Goal: Task Accomplishment & Management: Manage account settings

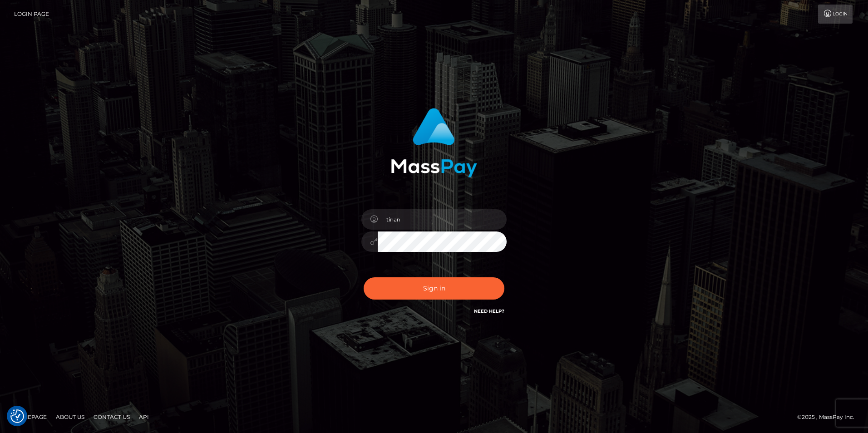
click at [754, 173] on div "tinan Sign in" at bounding box center [434, 216] width 868 height 367
click at [479, 291] on button "Sign in" at bounding box center [434, 288] width 141 height 22
type input "tinan"
click at [477, 300] on div "Sign in Need Help?" at bounding box center [434, 292] width 159 height 40
click at [474, 294] on button "Sign in" at bounding box center [434, 288] width 141 height 22
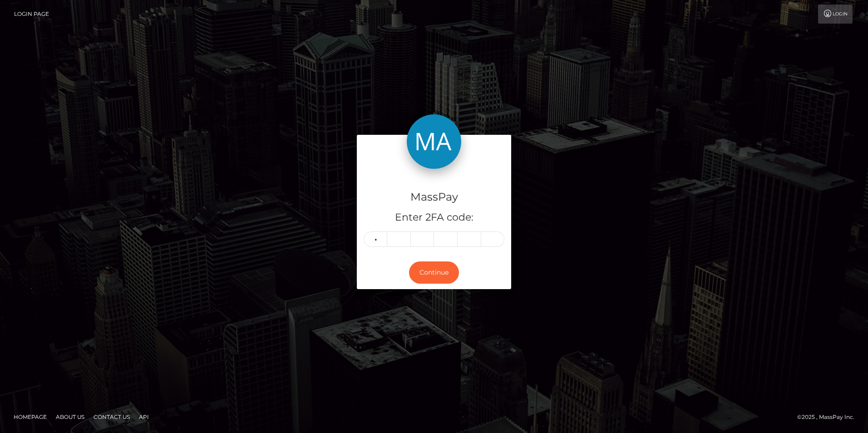
type input "4"
type input "1"
type input "8"
type input "0"
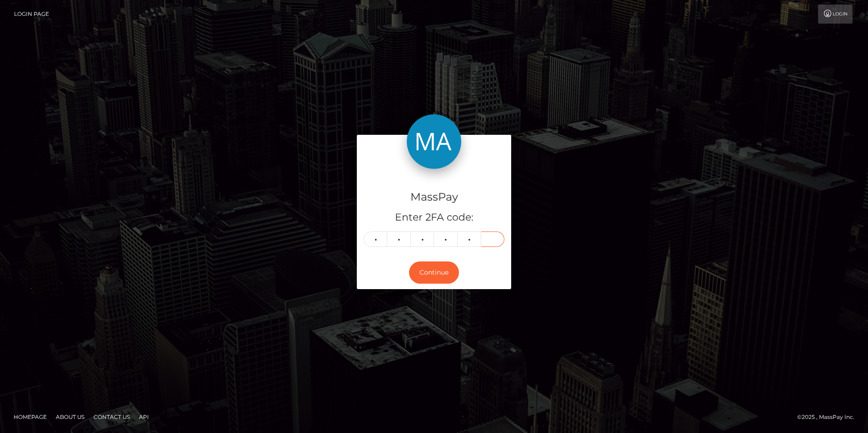
type input "0"
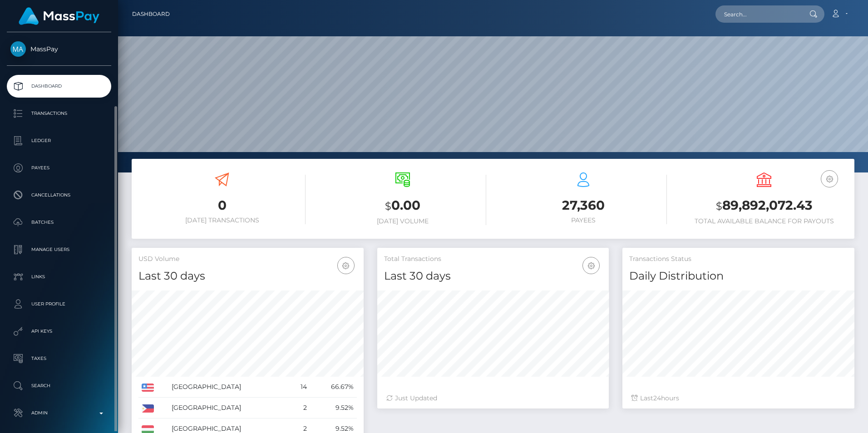
scroll to position [161, 232]
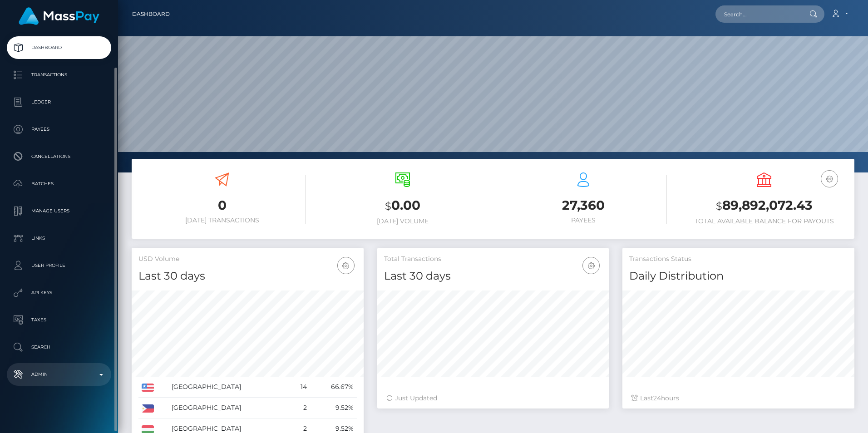
click at [56, 369] on p "Admin" at bounding box center [58, 375] width 97 height 14
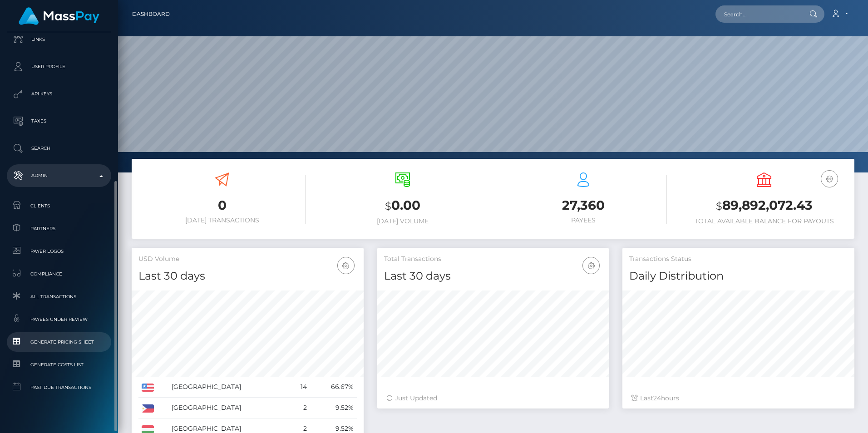
scroll to position [249, 0]
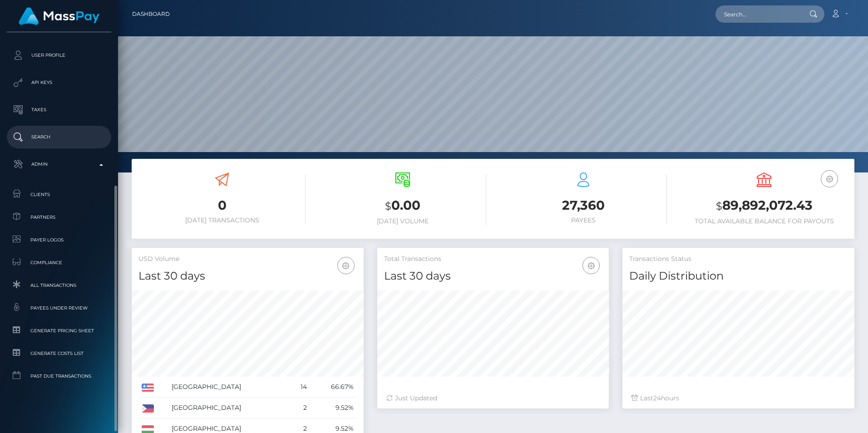
click at [53, 137] on p "Search" at bounding box center [58, 137] width 97 height 14
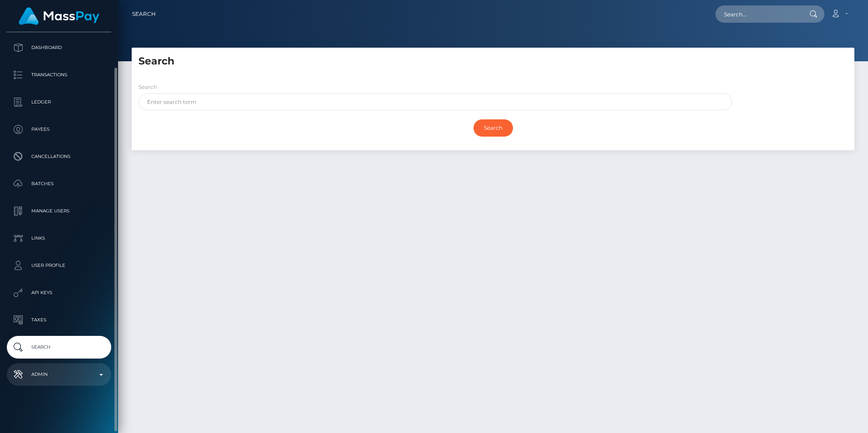
click at [54, 380] on p "Admin" at bounding box center [58, 375] width 97 height 14
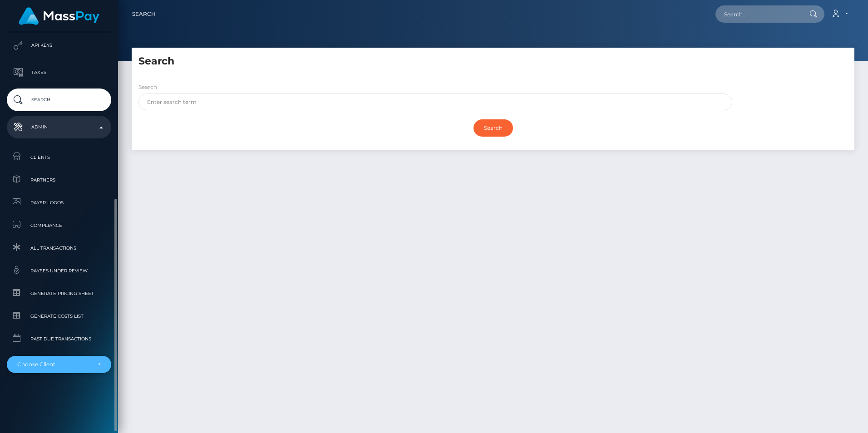
click at [60, 365] on div "Choose Client" at bounding box center [53, 364] width 73 height 7
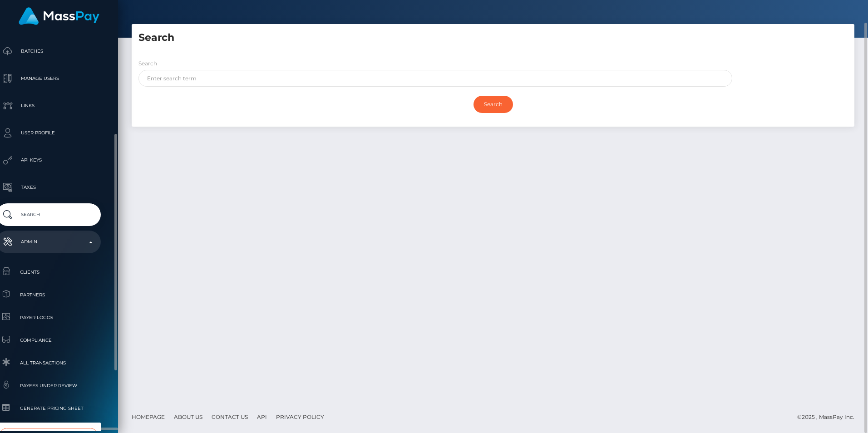
scroll to position [273, 10]
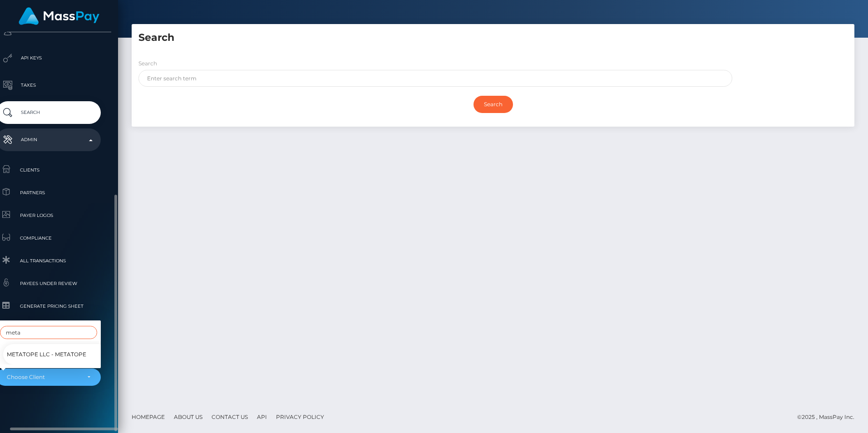
type input "meta"
click at [74, 352] on span "Metatope LLC - MetaTope" at bounding box center [46, 355] width 79 height 12
select select "348"
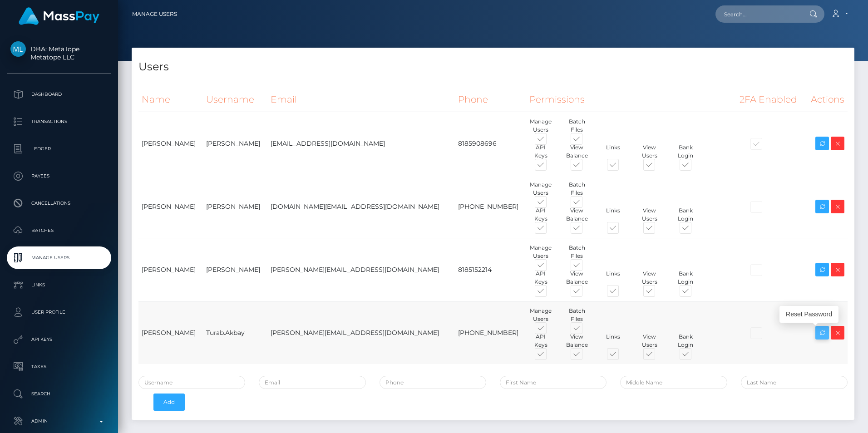
click at [816, 332] on link at bounding box center [822, 333] width 14 height 14
drag, startPoint x: 254, startPoint y: 332, endPoint x: 212, endPoint y: 333, distance: 42.2
click at [212, 333] on td "Turab.Akbay" at bounding box center [235, 332] width 64 height 63
copy td "Turab.Akbay"
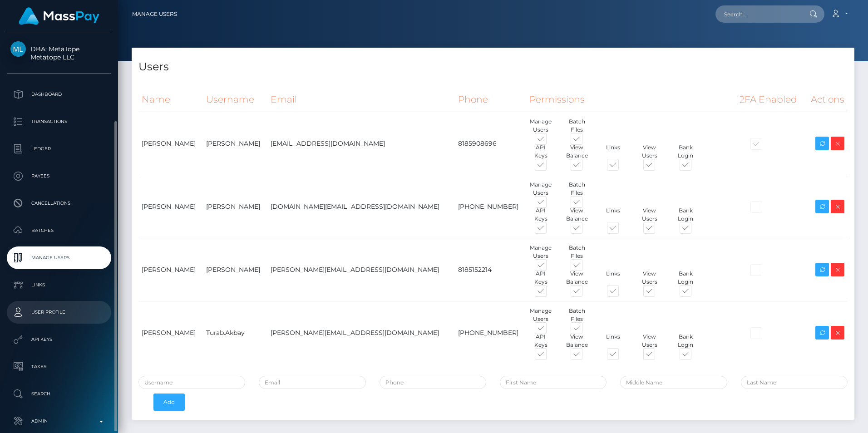
scroll to position [47, 0]
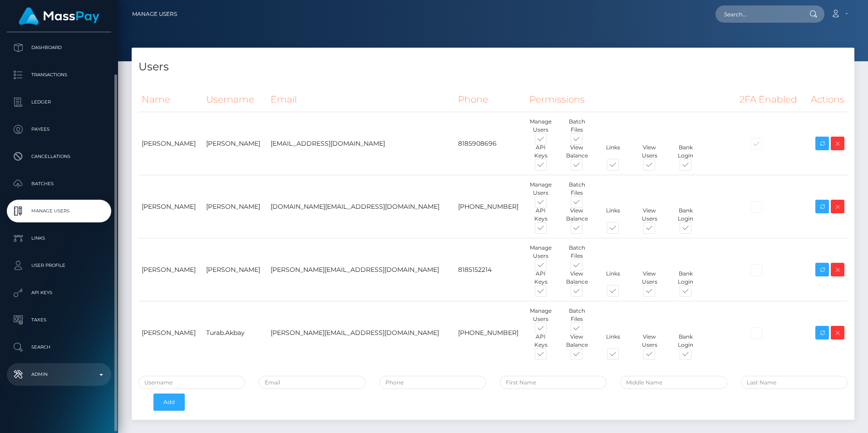
click at [52, 377] on p "Admin" at bounding box center [58, 375] width 97 height 14
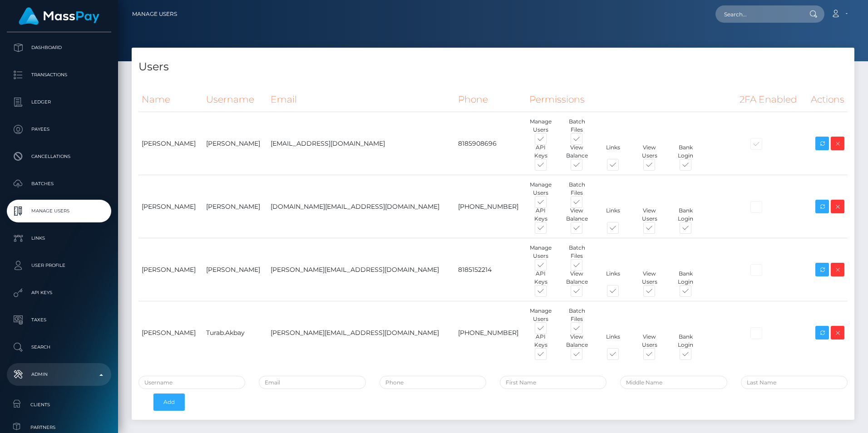
scroll to position [292, 0]
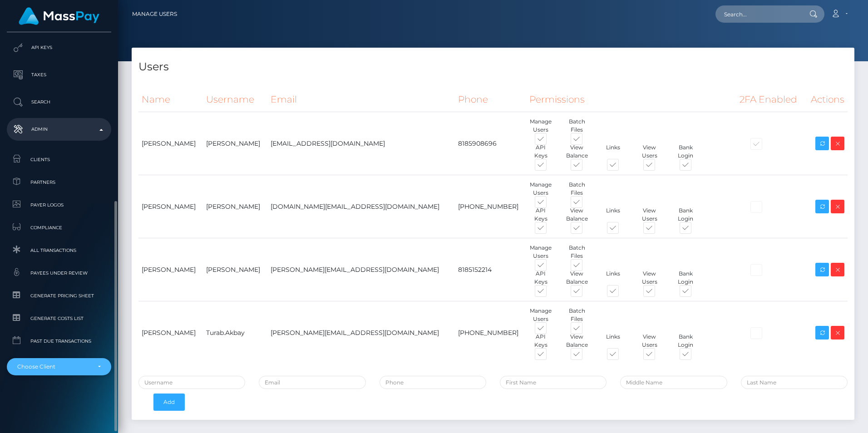
click at [51, 367] on div "Choose Client" at bounding box center [53, 366] width 73 height 7
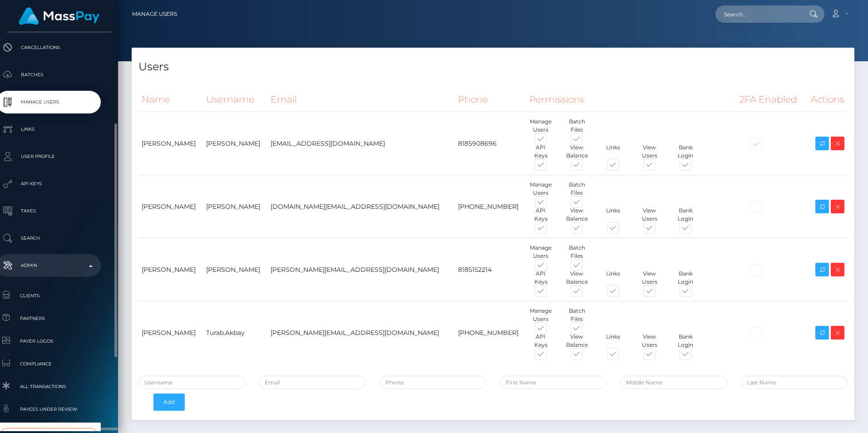
scroll to position [281, 10]
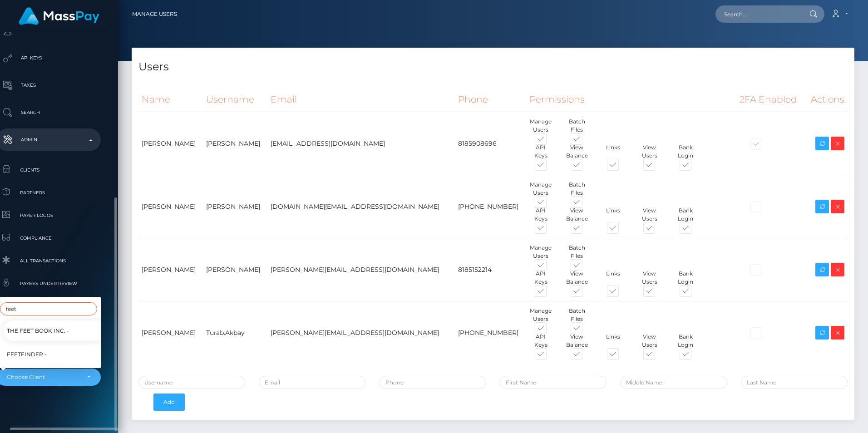
type input "feet"
click at [44, 349] on span "Feetfinder -" at bounding box center [27, 355] width 40 height 12
select select "318"
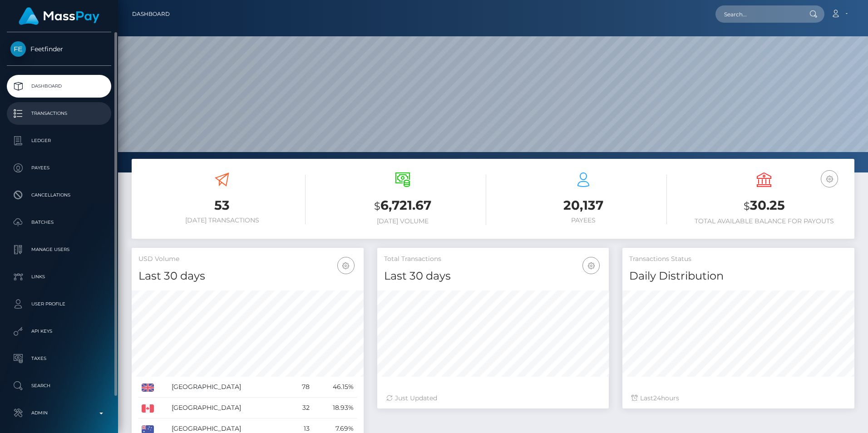
scroll to position [161, 232]
click at [77, 219] on p "Batches" at bounding box center [58, 223] width 97 height 14
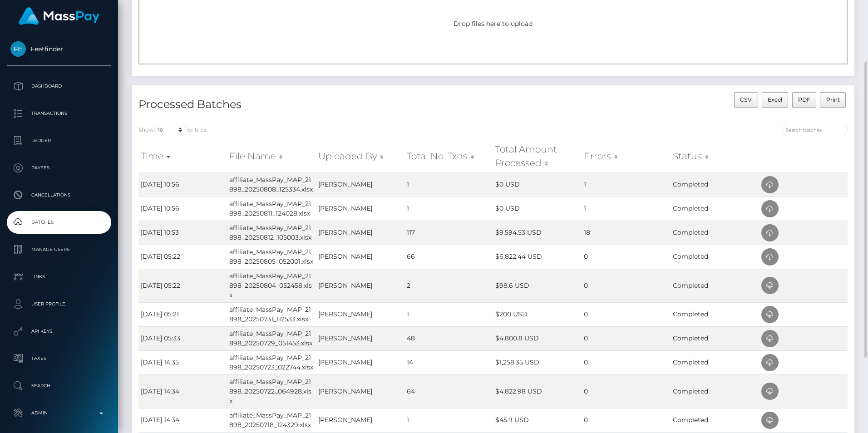
scroll to position [136, 0]
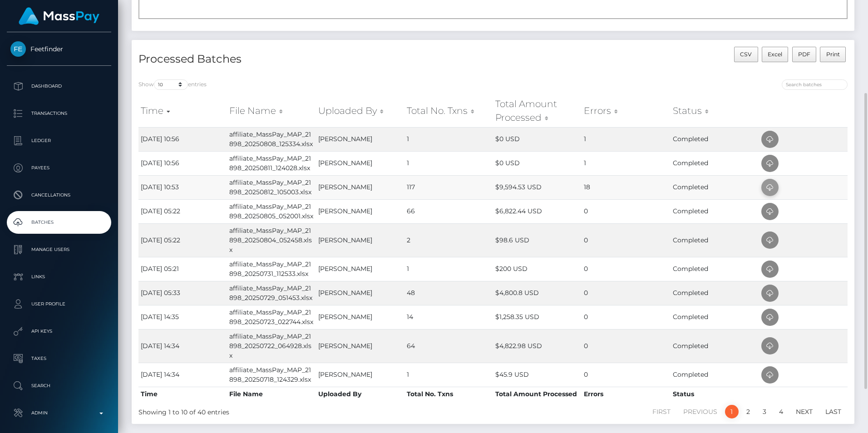
click at [771, 188] on icon at bounding box center [770, 187] width 11 height 11
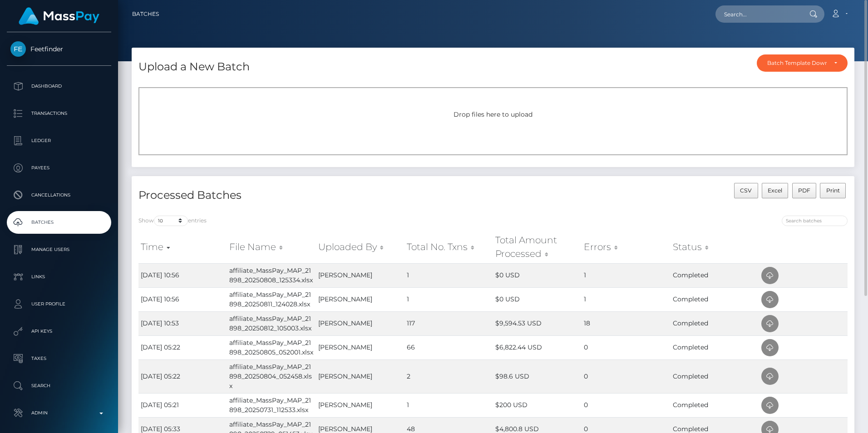
click at [599, 20] on div "Loading... Loading... Account Edit Profile Logout" at bounding box center [510, 14] width 688 height 19
paste input "[EMAIL_ADDRESS][DOMAIN_NAME]"
type input "[EMAIL_ADDRESS][DOMAIN_NAME]"
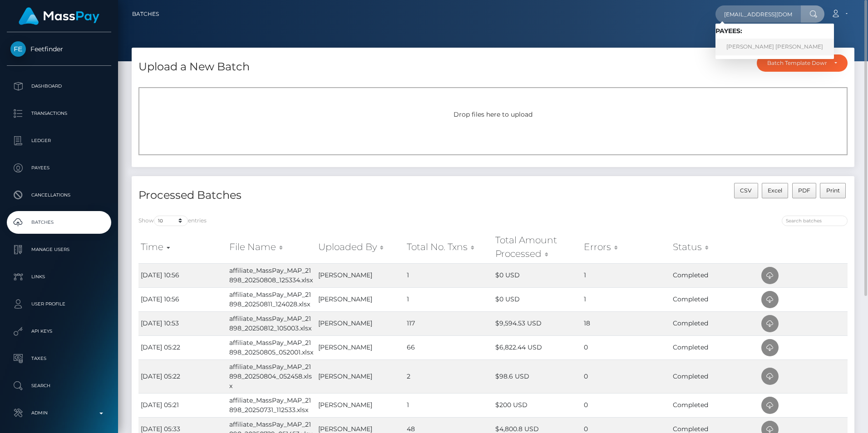
click at [769, 52] on link "[PERSON_NAME] [PERSON_NAME]" at bounding box center [775, 47] width 119 height 17
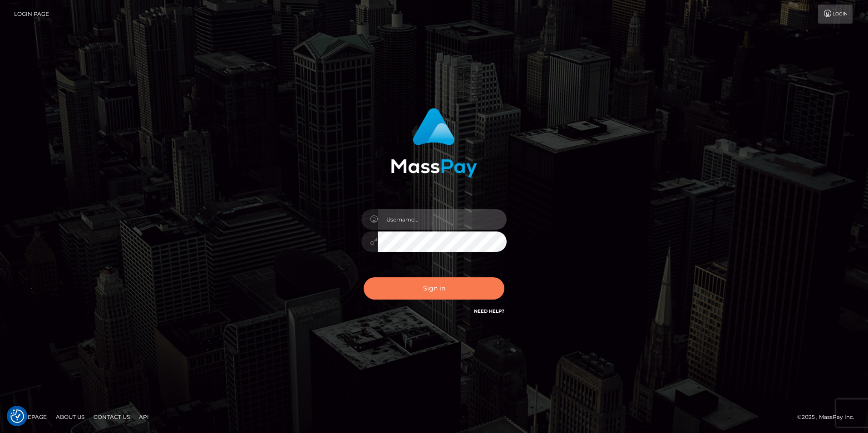
type input "tinan"
click at [437, 286] on button "Sign in" at bounding box center [434, 288] width 141 height 22
type input "tinan"
click at [437, 286] on button "Sign in" at bounding box center [434, 288] width 141 height 22
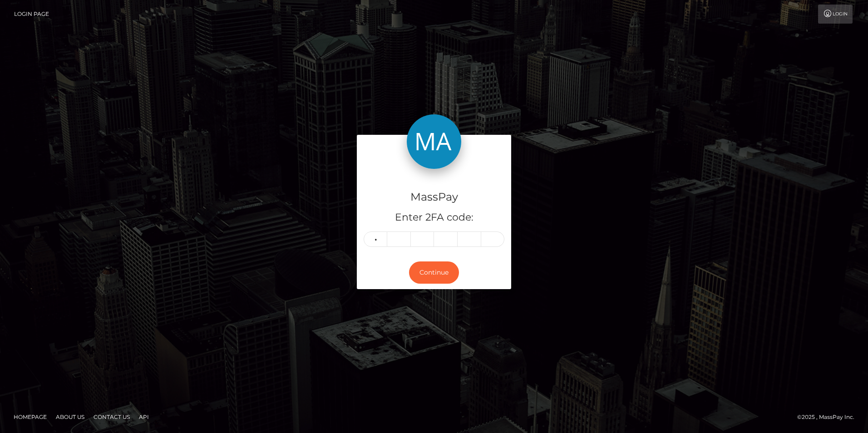
type input "6"
type input "5"
type input "2"
type input "9"
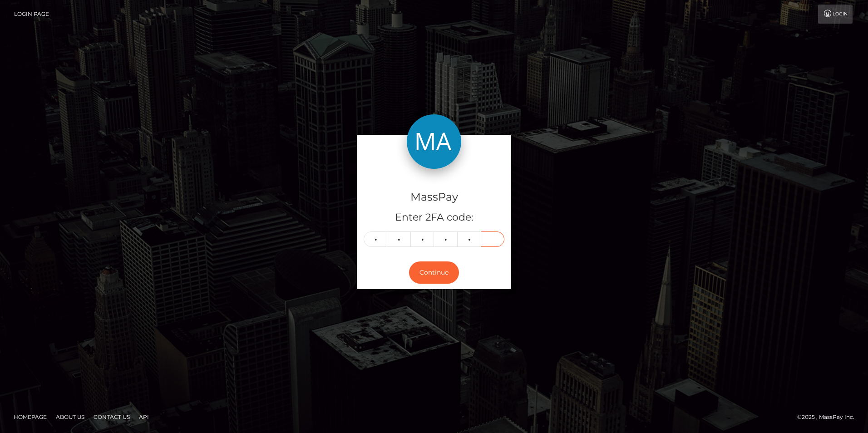
type input "3"
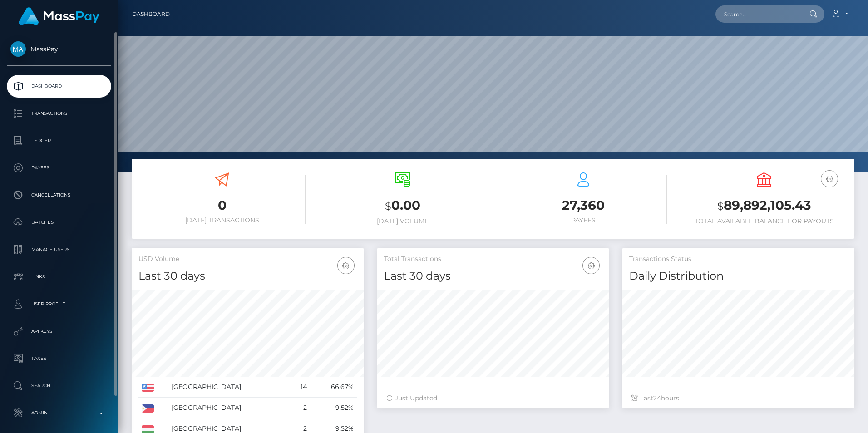
scroll to position [39, 0]
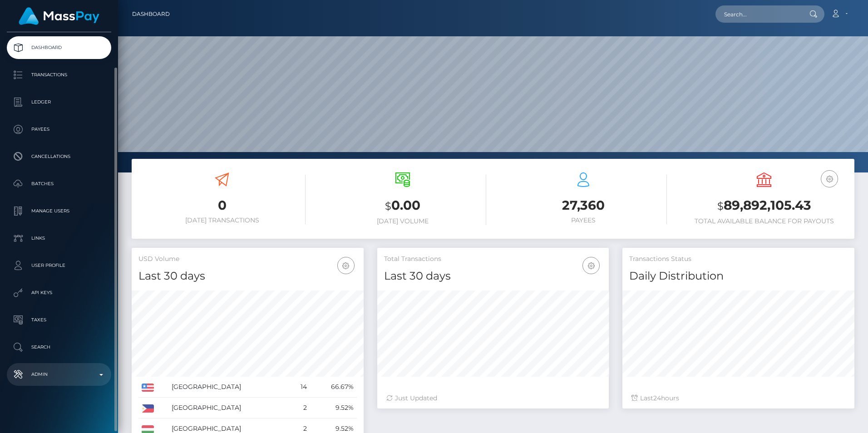
click at [48, 372] on p "Admin" at bounding box center [58, 375] width 97 height 14
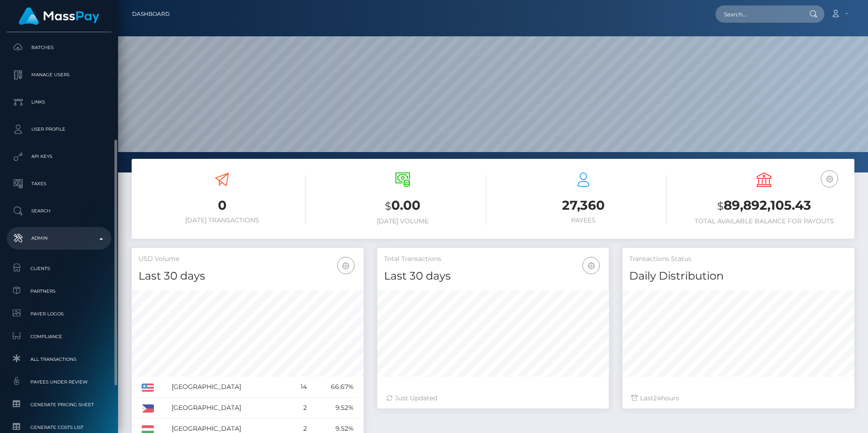
scroll to position [249, 0]
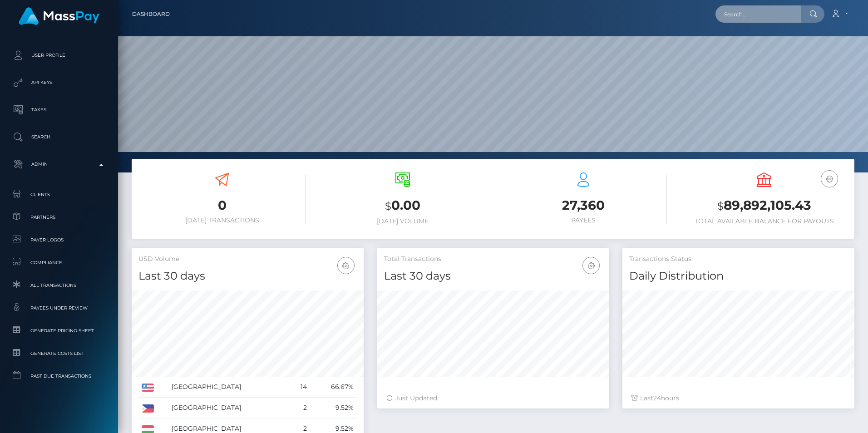
click at [768, 10] on input "text" at bounding box center [758, 13] width 85 height 17
type input "[EMAIL_ADDRESS][DOMAIN_NAME]"
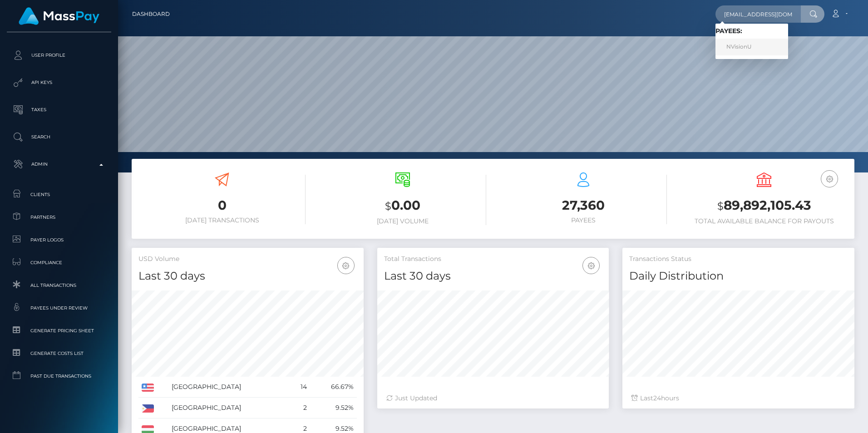
click at [760, 50] on link "NVisionU" at bounding box center [752, 47] width 73 height 17
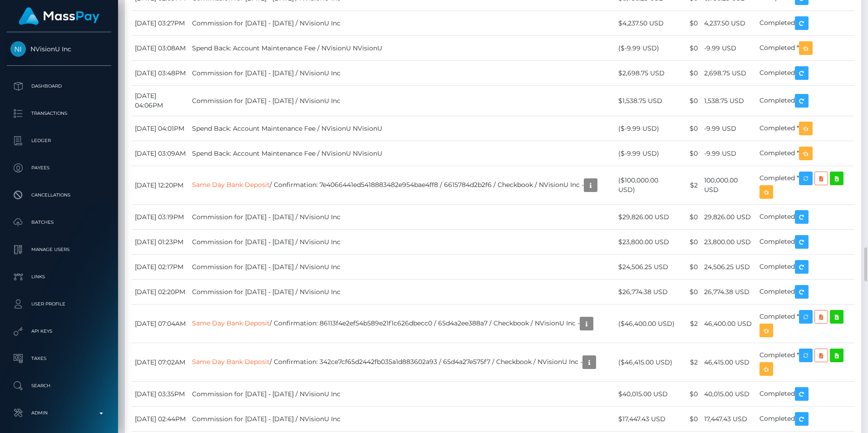
scroll to position [109, 232]
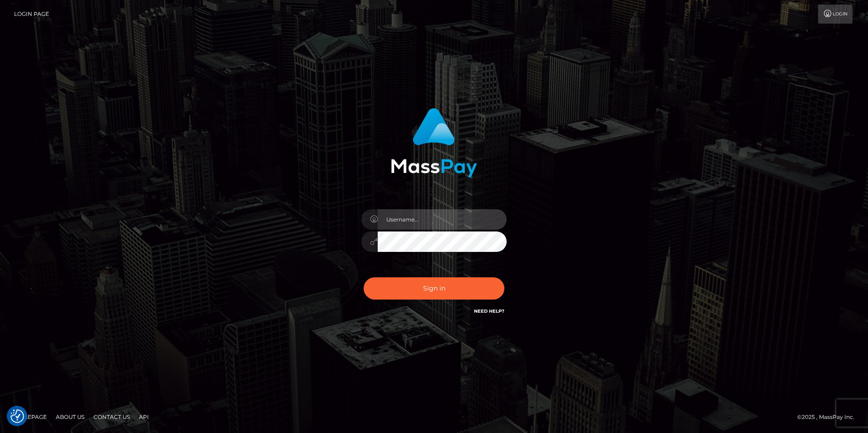
type input "tinan"
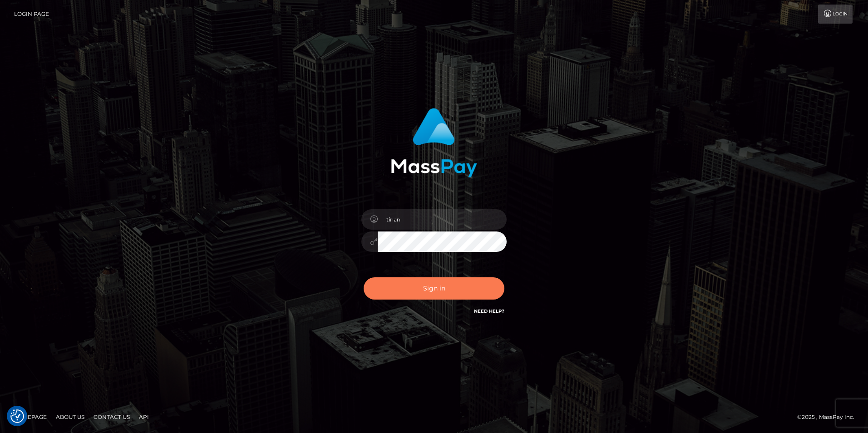
click at [421, 284] on button "Sign in" at bounding box center [434, 288] width 141 height 22
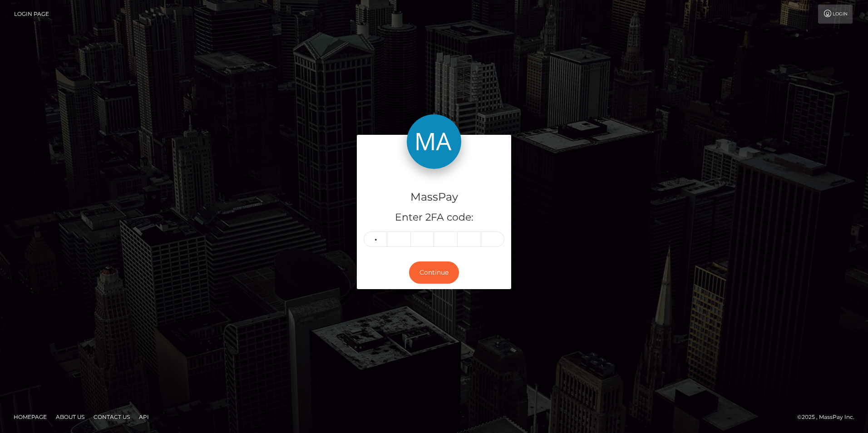
type input "9"
type input "0"
type input "9"
type input "0"
type input "8"
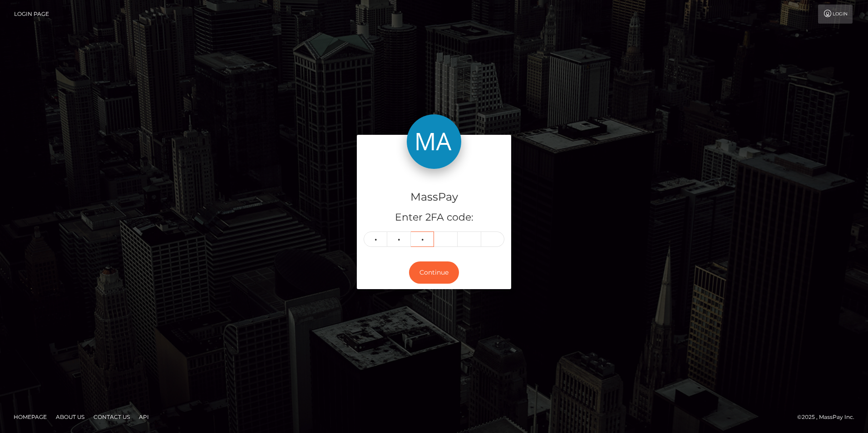
type input "2"
type input "0"
type input "3"
type input "1"
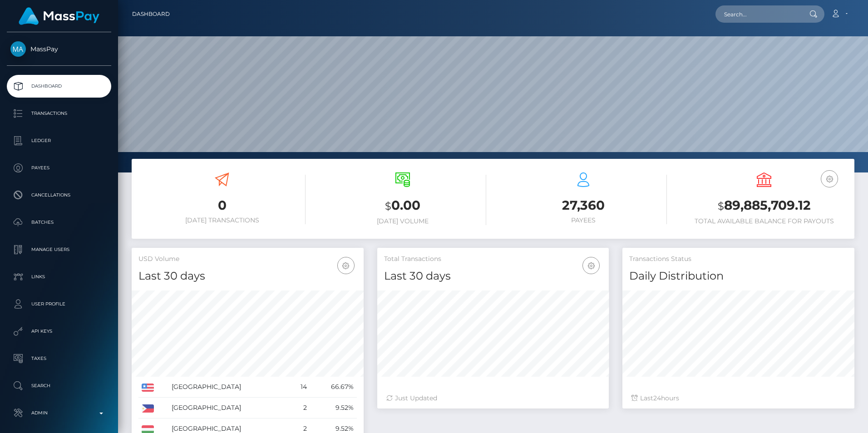
scroll to position [161, 232]
click at [731, 19] on input "text" at bounding box center [758, 13] width 85 height 17
type input "[EMAIL_ADDRESS][DOMAIN_NAME]"
click at [746, 50] on link "NVisionU" at bounding box center [752, 47] width 73 height 17
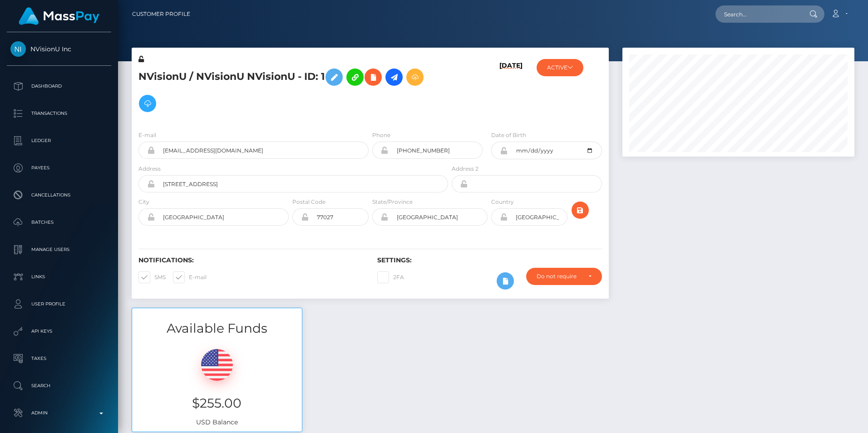
scroll to position [109, 232]
click at [399, 82] on icon at bounding box center [394, 77] width 11 height 11
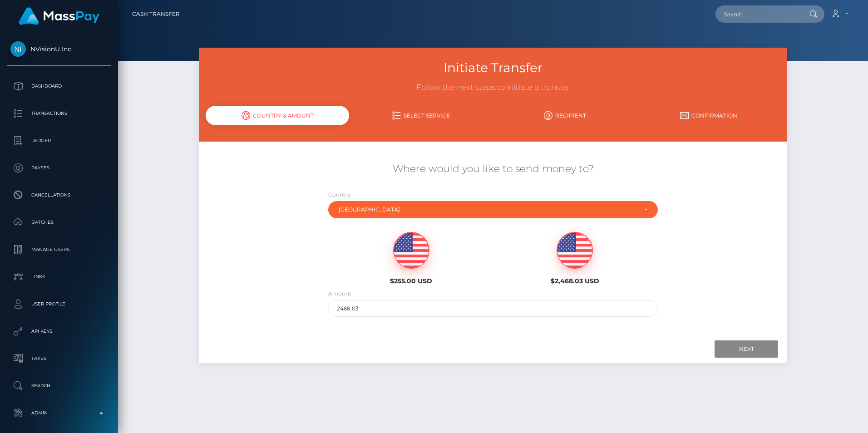
click at [413, 248] on img at bounding box center [411, 250] width 35 height 36
type input "255"
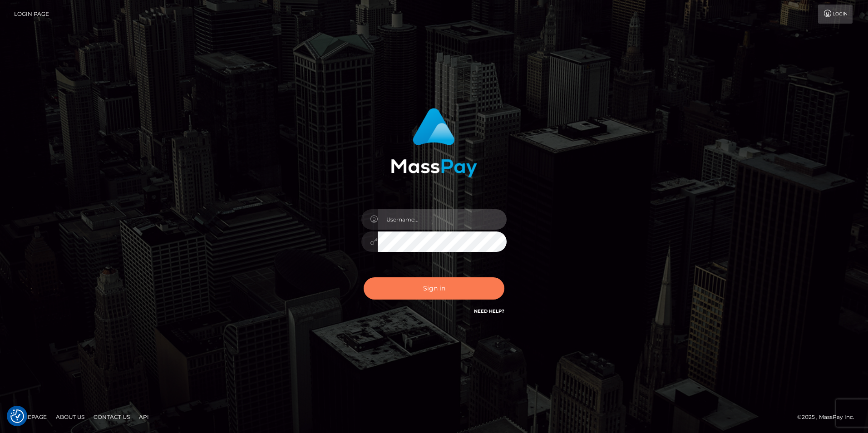
type input "tinan"
click at [459, 287] on button "Sign in" at bounding box center [434, 288] width 141 height 22
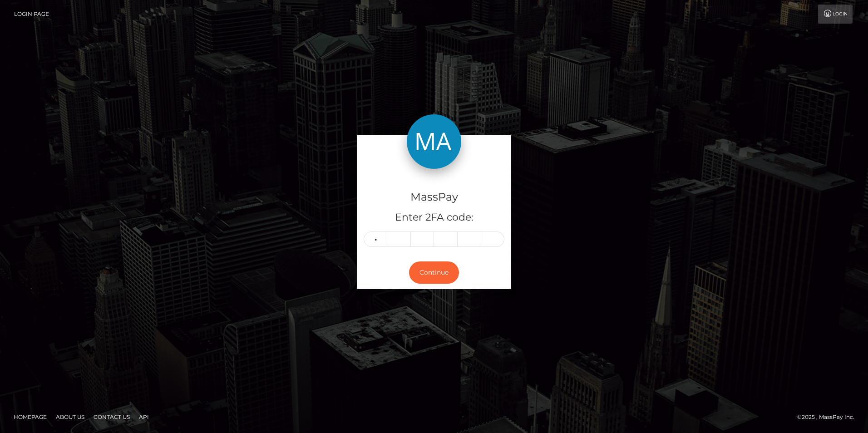
type input "6"
type input "5"
type input "9"
type input "1"
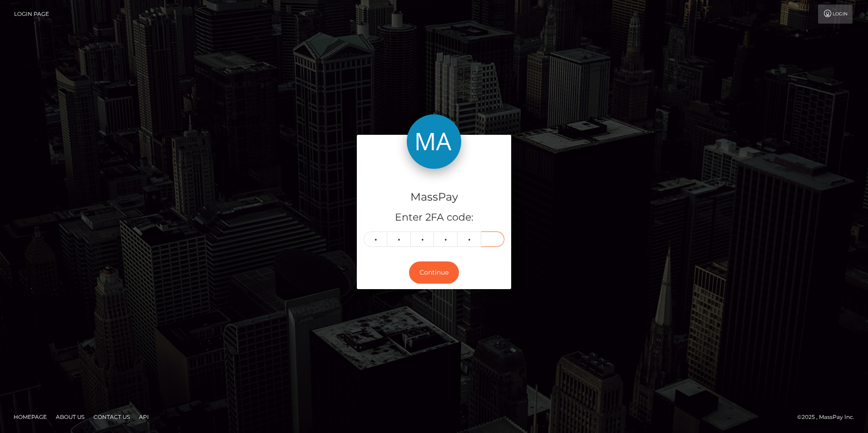
type input "1"
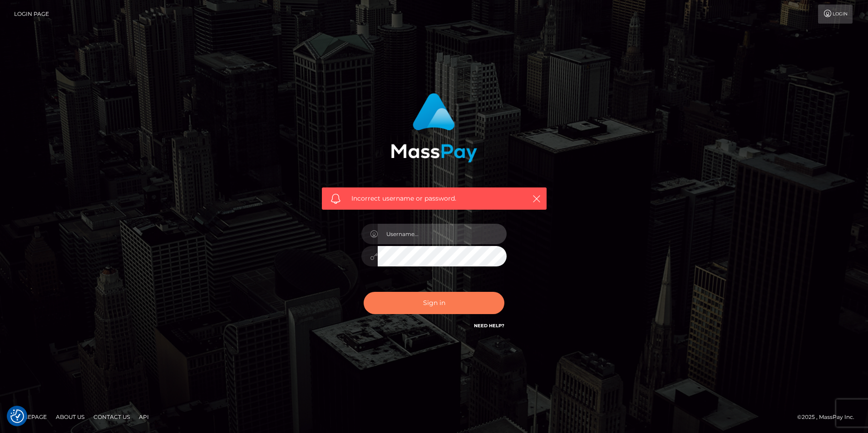
type input "tinan"
click at [421, 299] on button "Sign in" at bounding box center [434, 303] width 141 height 22
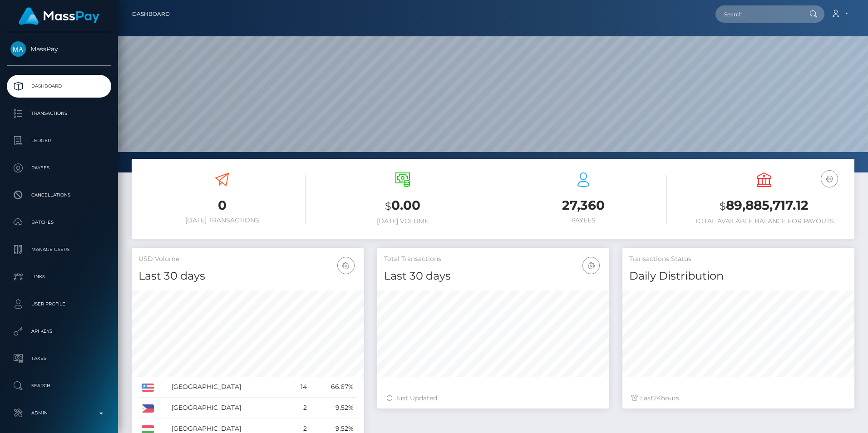
scroll to position [161, 232]
click at [731, 12] on input "text" at bounding box center [758, 13] width 85 height 17
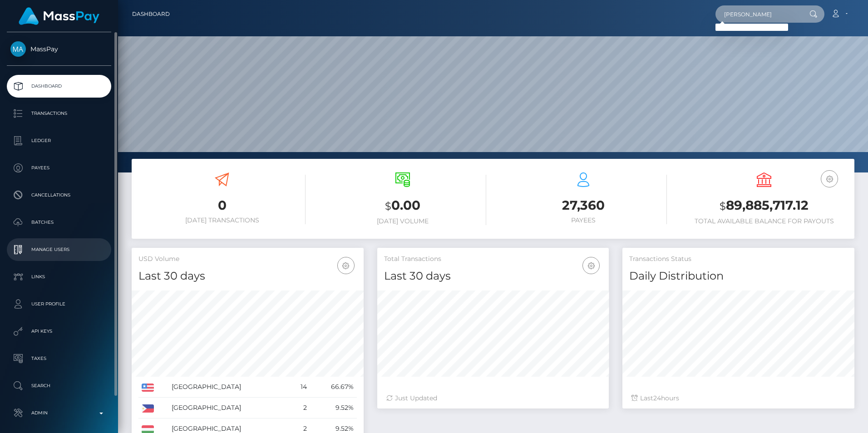
type input "carmen gomez"
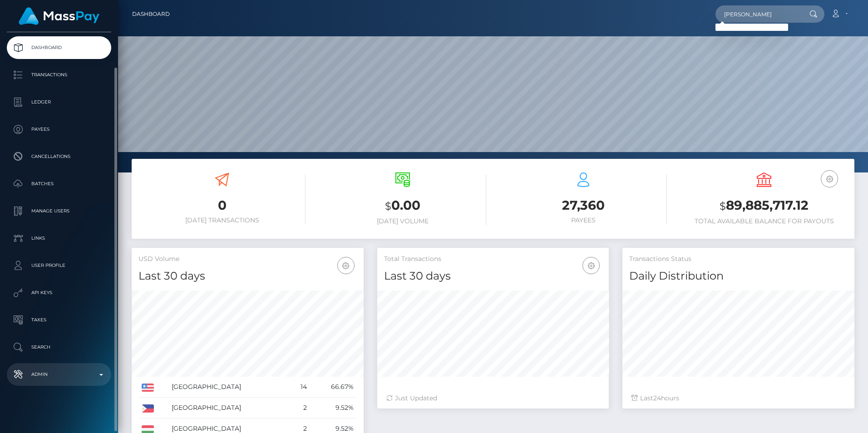
click at [53, 374] on p "Admin" at bounding box center [58, 375] width 97 height 14
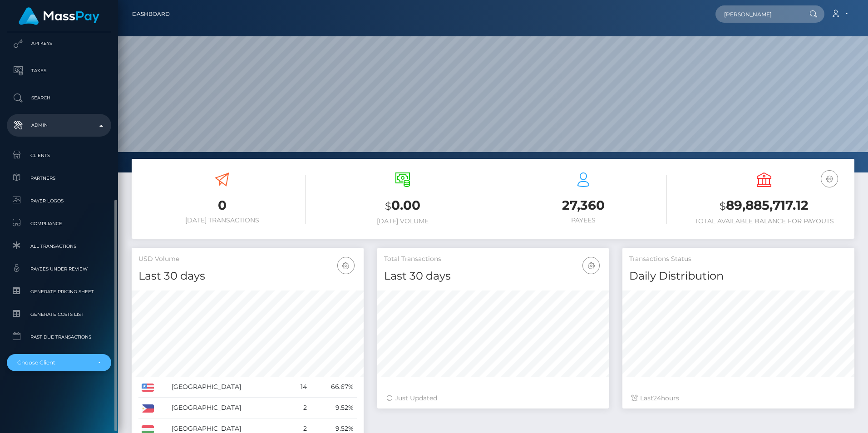
click at [53, 365] on div "Choose Client" at bounding box center [53, 362] width 73 height 7
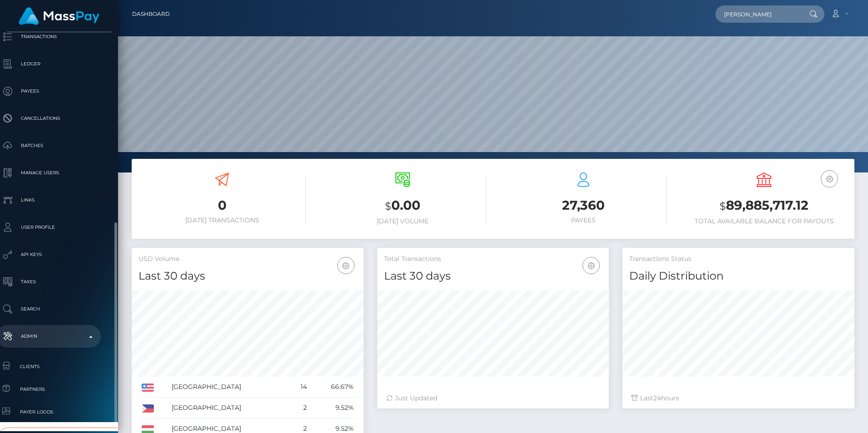
scroll to position [213, 10]
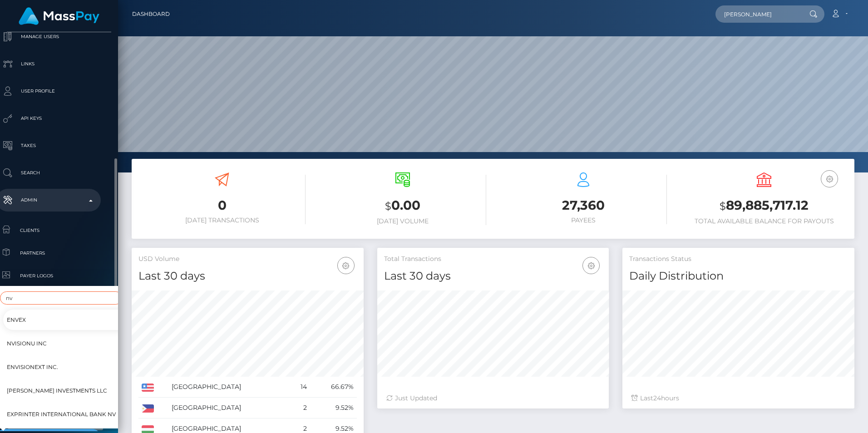
type input "nv"
click at [61, 341] on link "NVisionU Inc" at bounding box center [68, 344] width 130 height 20
select select "121"
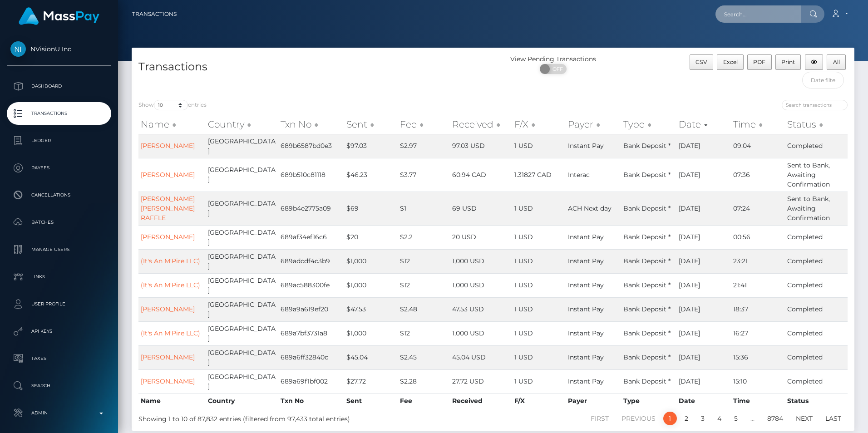
drag, startPoint x: 720, startPoint y: 21, endPoint x: 729, endPoint y: 13, distance: 12.2
paste input "[EMAIL_ADDRESS][DOMAIN_NAME]"
type input "[EMAIL_ADDRESS][DOMAIN_NAME]"
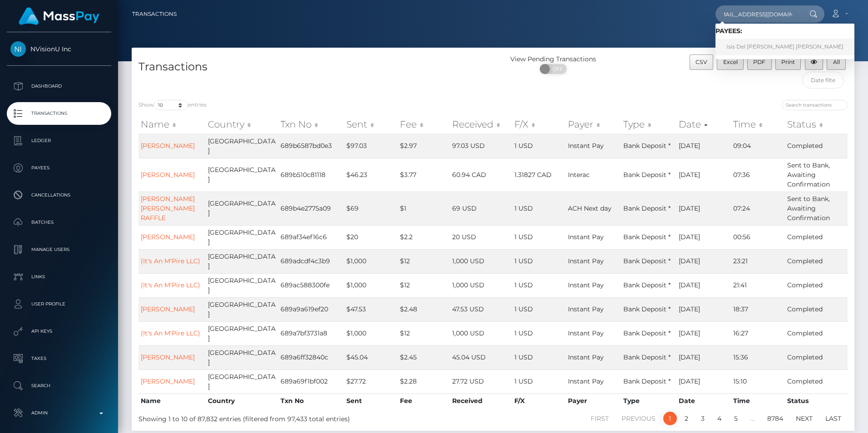
click at [757, 51] on link "Isis Del [PERSON_NAME] [PERSON_NAME]" at bounding box center [785, 47] width 139 height 17
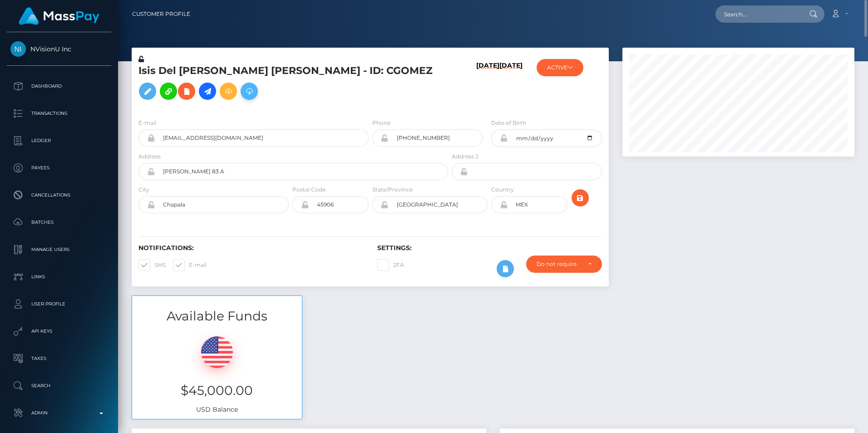
click at [244, 97] on icon at bounding box center [249, 91] width 11 height 11
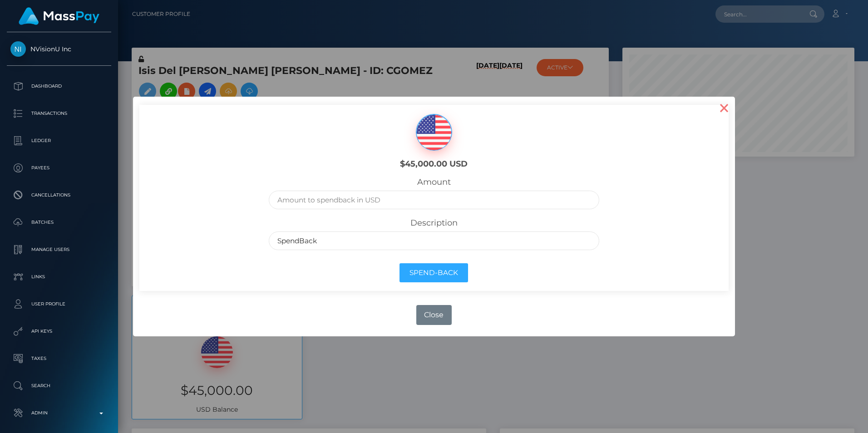
click at [727, 108] on button "×" at bounding box center [724, 108] width 22 height 22
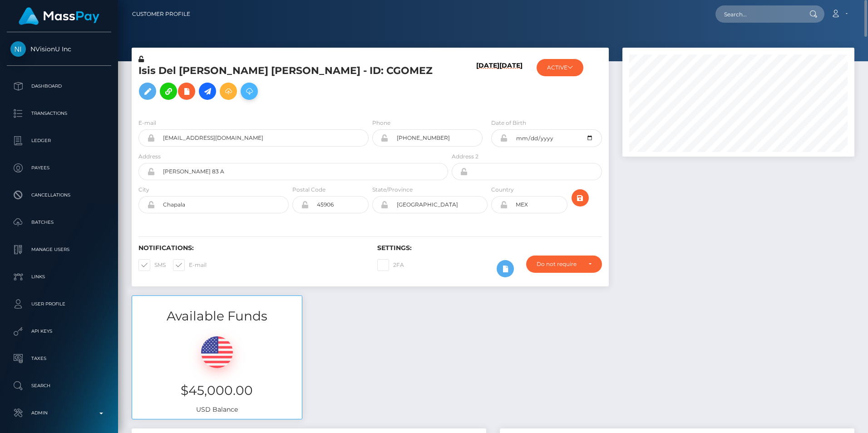
click at [244, 97] on icon at bounding box center [249, 91] width 11 height 11
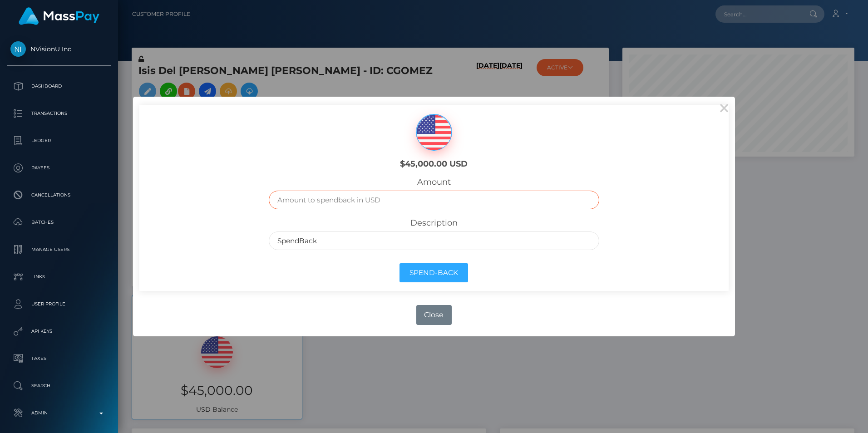
click at [366, 201] on input "text" at bounding box center [434, 200] width 330 height 19
type input "39000"
click at [607, 284] on div "$45,000.00 USD Amount 39000 Description SpendBack Spend-Back" at bounding box center [434, 198] width 590 height 186
click at [464, 273] on button "Spend-Back" at bounding box center [434, 273] width 69 height 20
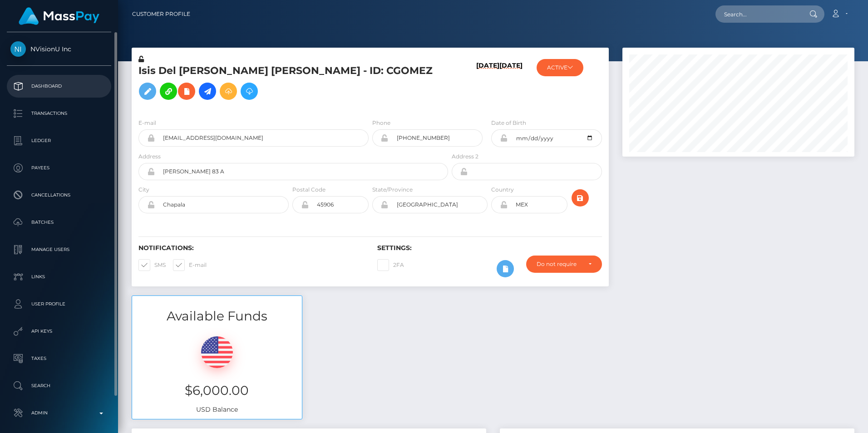
scroll to position [109, 232]
click at [49, 88] on p "Dashboard" at bounding box center [58, 86] width 97 height 14
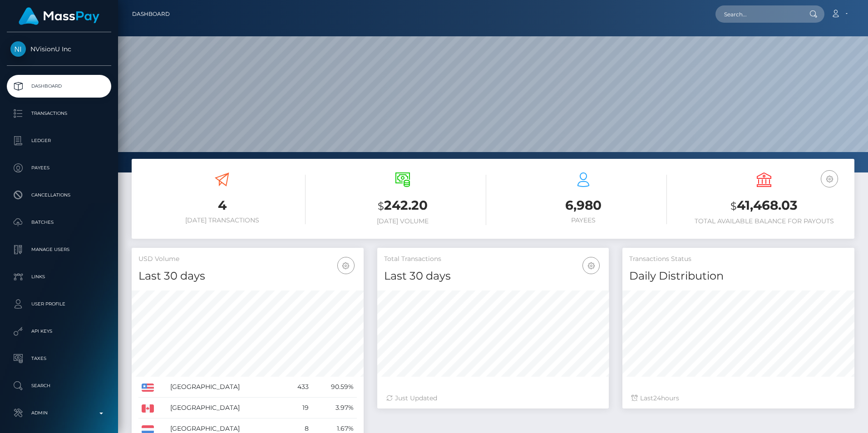
scroll to position [161, 232]
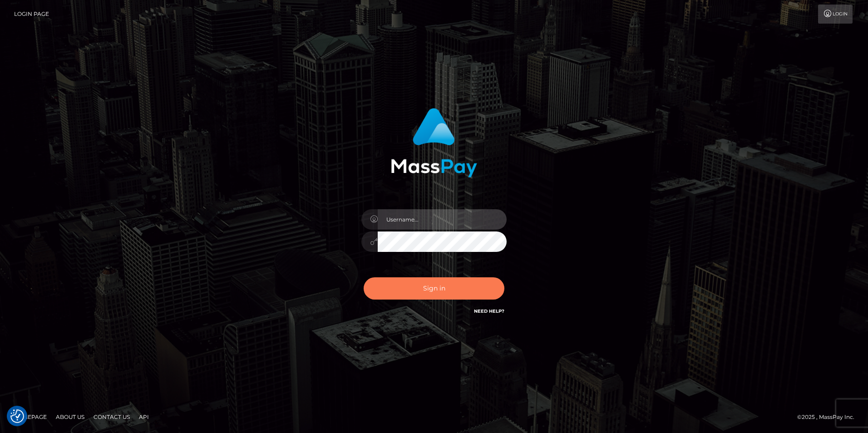
type input "tinan"
click at [421, 283] on button "Sign in" at bounding box center [434, 288] width 141 height 22
type input "tinan"
click at [421, 283] on button "Sign in" at bounding box center [434, 288] width 141 height 22
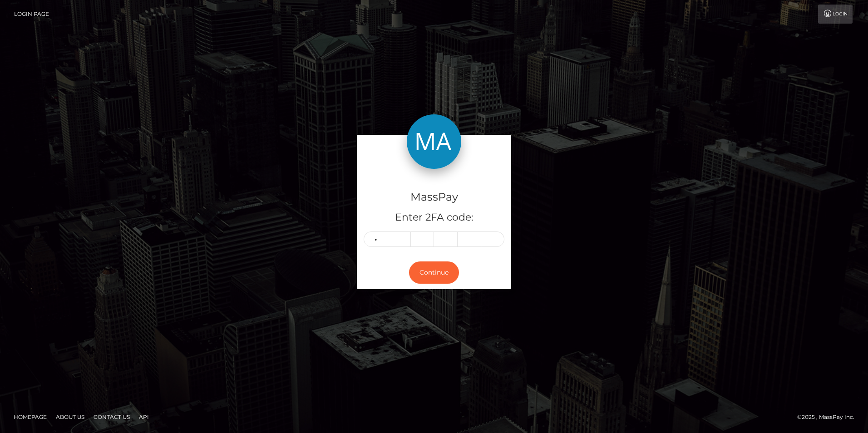
type input "8"
type input "5"
type input "9"
type input "1"
type input "5"
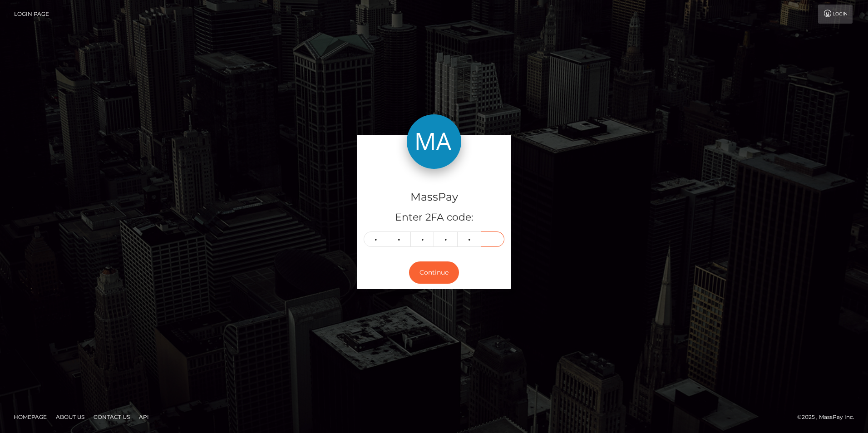
type input "3"
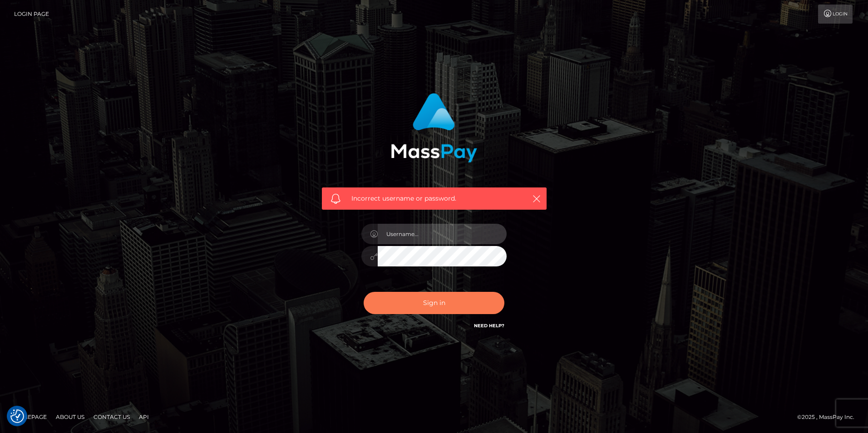
type input "tinan"
click at [435, 297] on button "Sign in" at bounding box center [434, 303] width 141 height 22
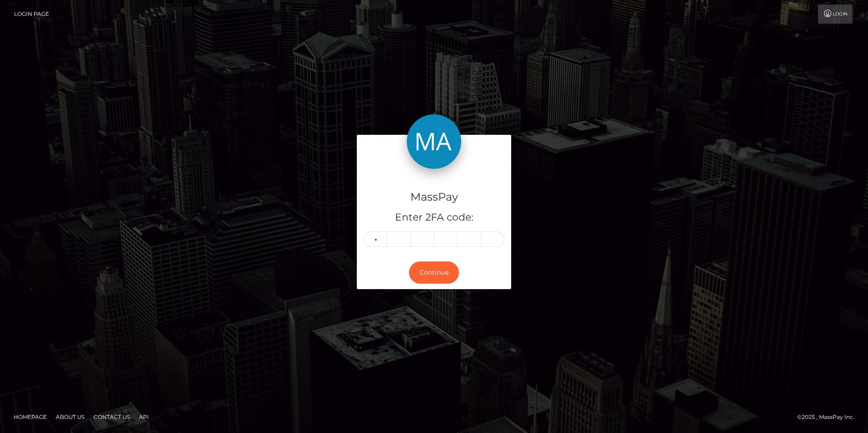
type input "5"
type input "1"
type input "4"
type input "7"
type input "9"
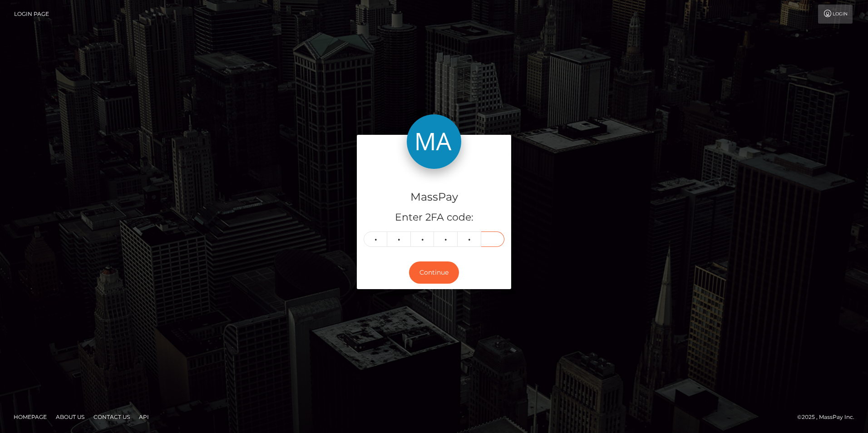
type input "9"
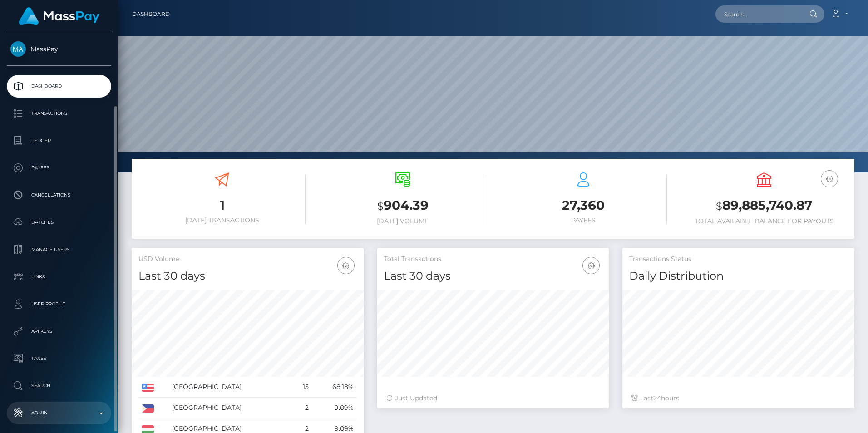
drag, startPoint x: 0, startPoint y: 0, endPoint x: 56, endPoint y: 379, distance: 383.2
click at [56, 406] on p "Admin" at bounding box center [58, 413] width 97 height 14
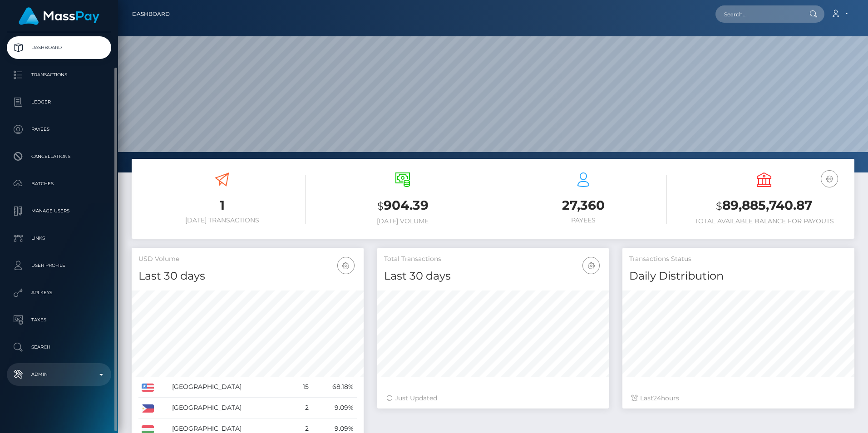
scroll to position [161, 232]
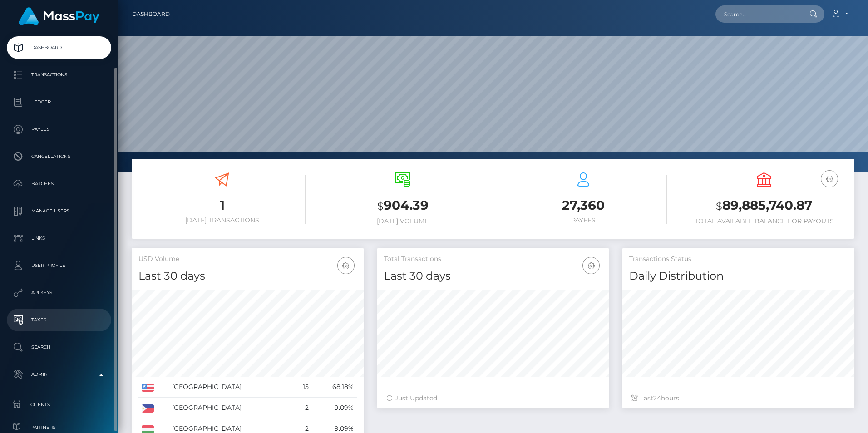
click at [63, 324] on p "Taxes" at bounding box center [58, 320] width 97 height 14
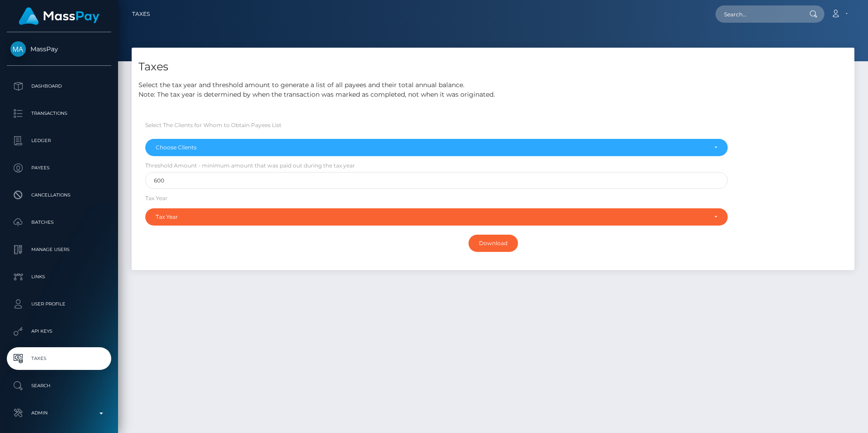
select select
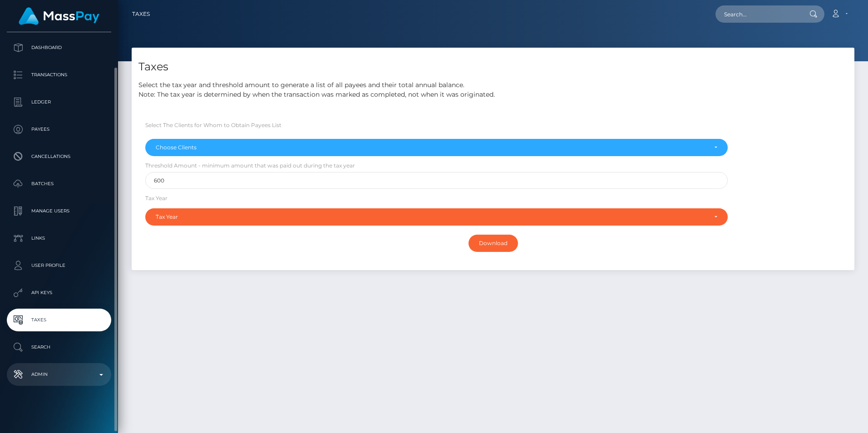
click at [57, 369] on p "Admin" at bounding box center [58, 375] width 97 height 14
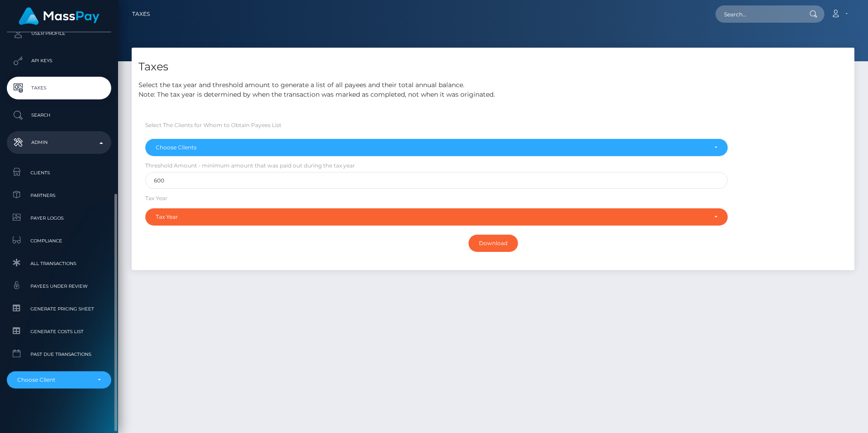
scroll to position [273, 0]
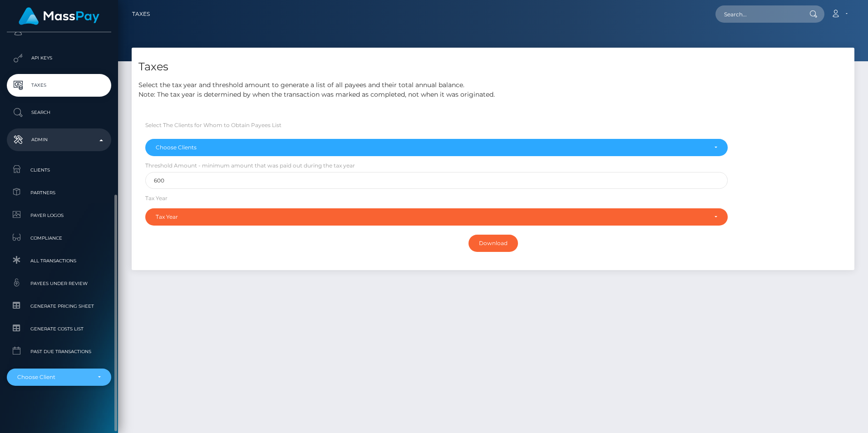
click at [64, 382] on div "Choose Client" at bounding box center [59, 377] width 104 height 17
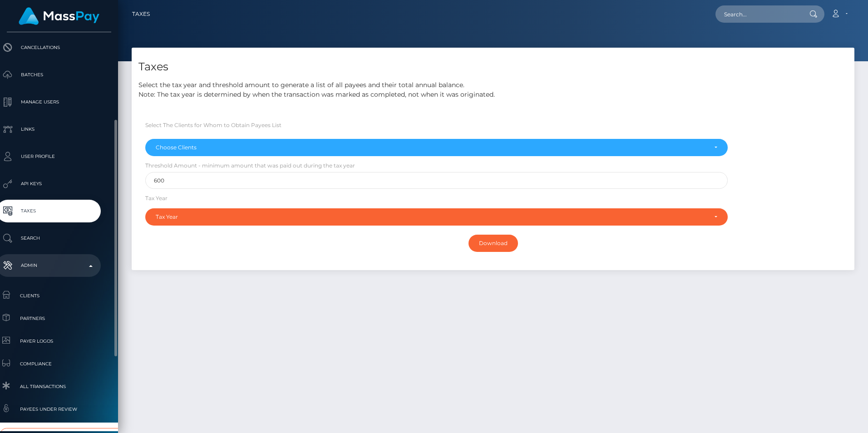
scroll to position [273, 10]
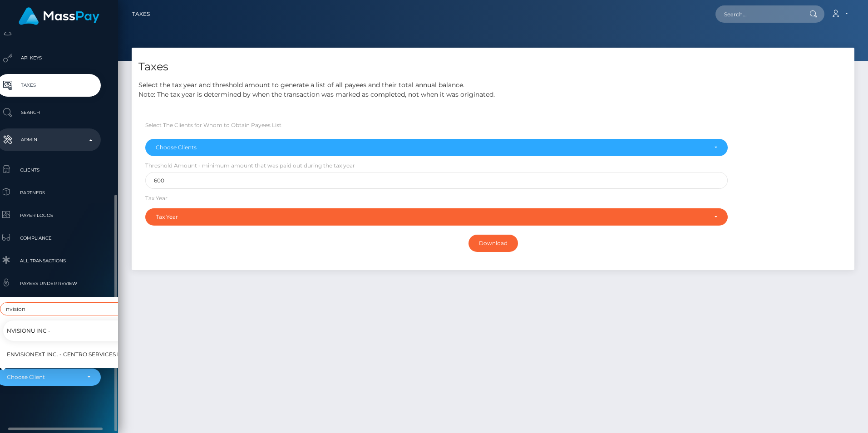
type input "nvision"
click at [65, 326] on link "NVisionU Inc -" at bounding box center [74, 331] width 143 height 20
select select "121"
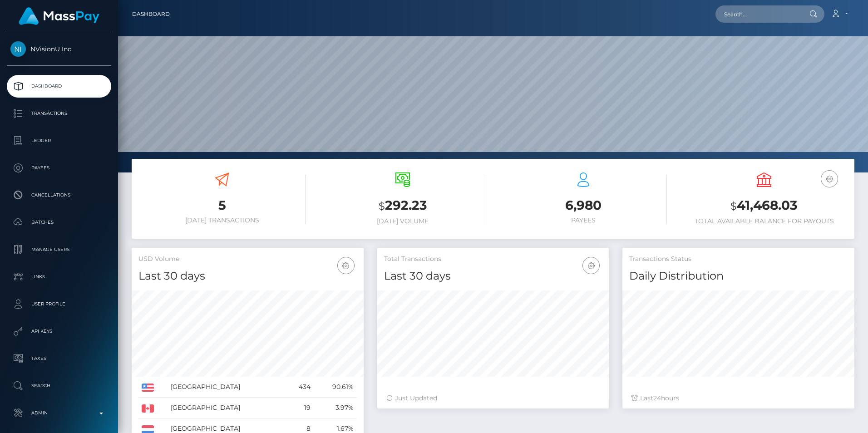
scroll to position [161, 232]
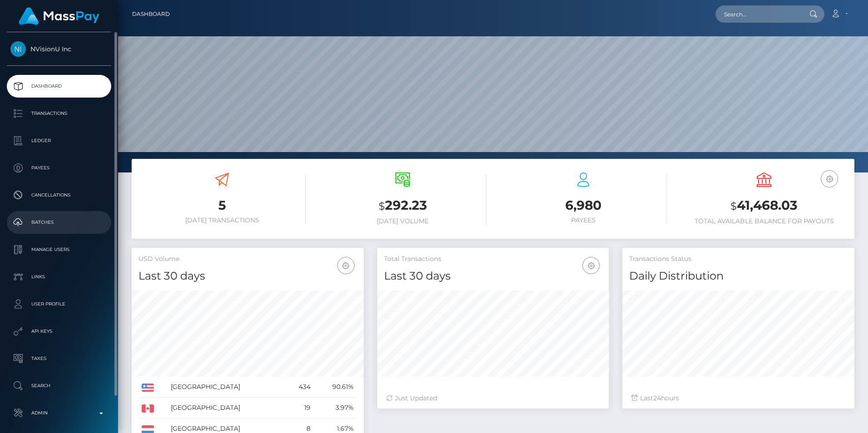
click at [56, 227] on p "Batches" at bounding box center [58, 223] width 97 height 14
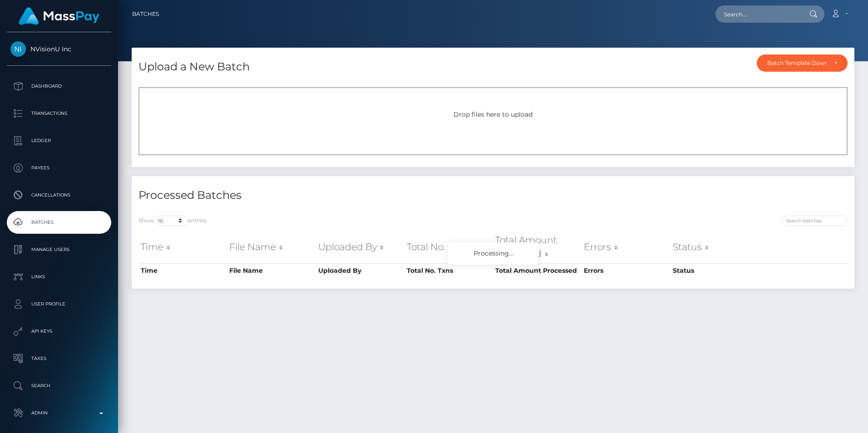
click at [450, 139] on div "Drop files here to upload" at bounding box center [492, 121] width 709 height 68
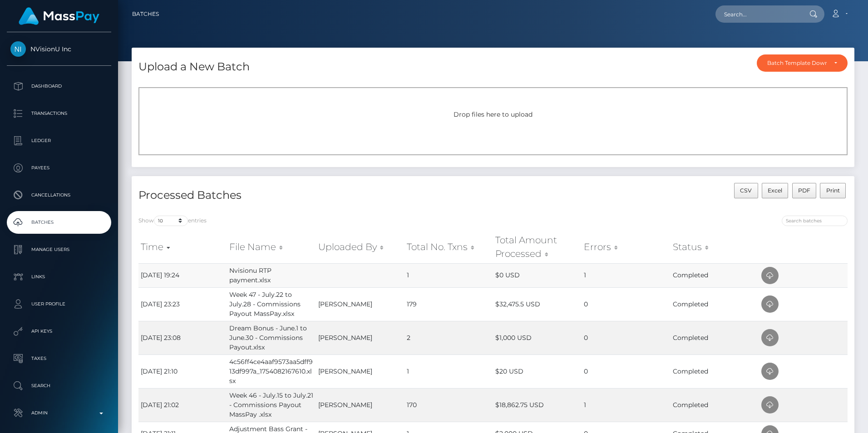
click at [586, 275] on td "1" at bounding box center [626, 275] width 89 height 24
click at [775, 278] on span at bounding box center [769, 275] width 17 height 17
click at [538, 126] on div "Drop files here to upload" at bounding box center [492, 121] width 709 height 68
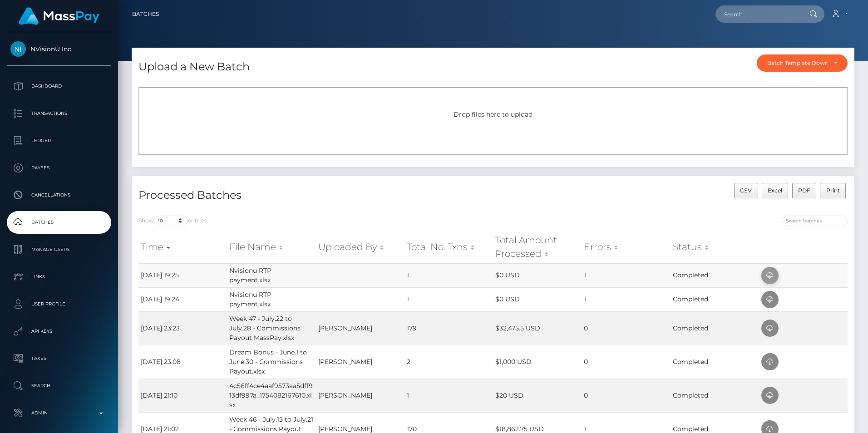
click at [766, 275] on icon at bounding box center [770, 275] width 11 height 11
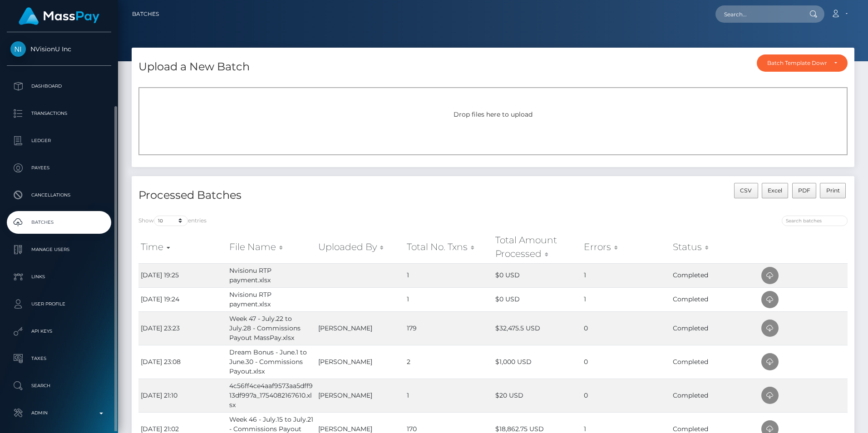
scroll to position [39, 0]
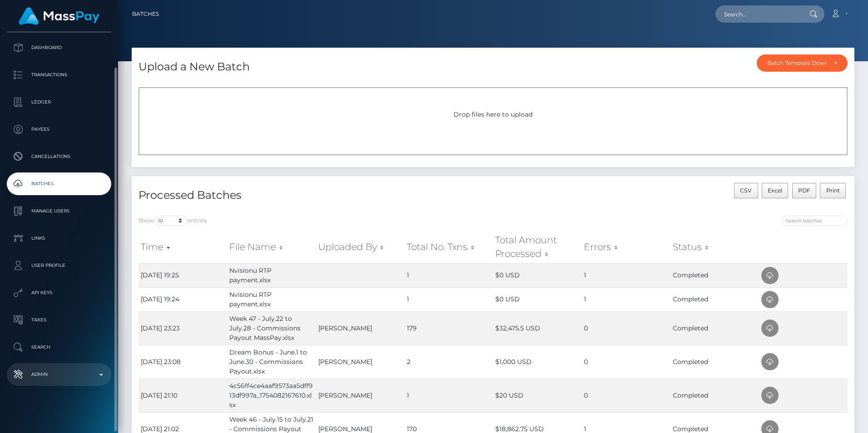
click at [67, 381] on p "Admin" at bounding box center [58, 375] width 97 height 14
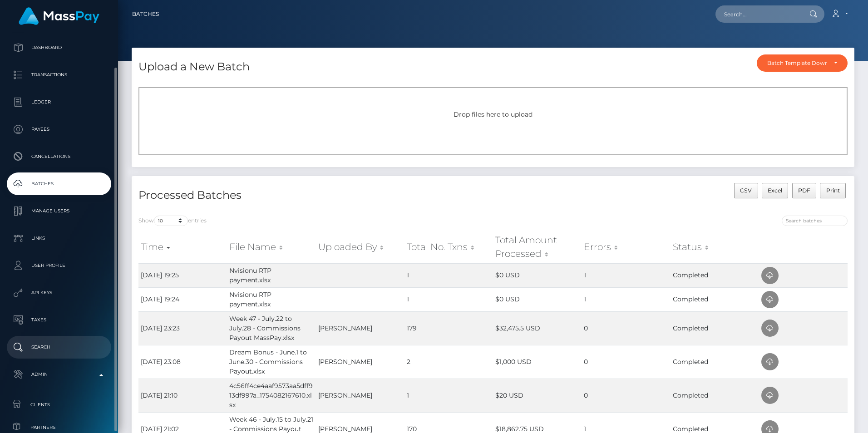
scroll to position [280, 0]
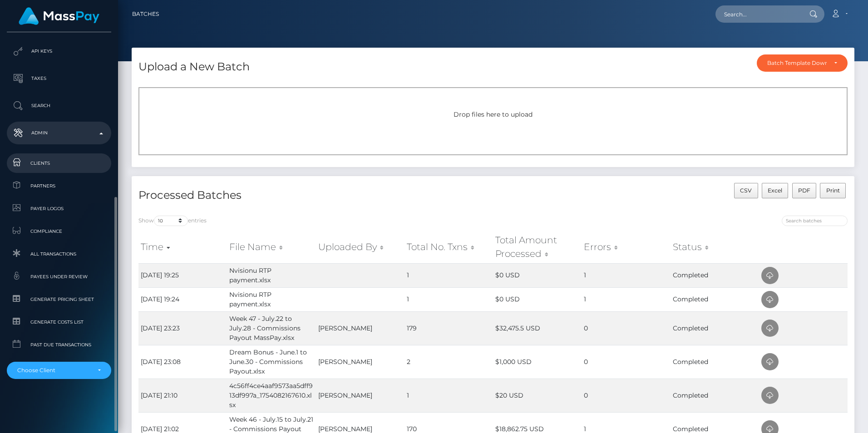
click at [51, 164] on span "Clients" at bounding box center [58, 163] width 97 height 10
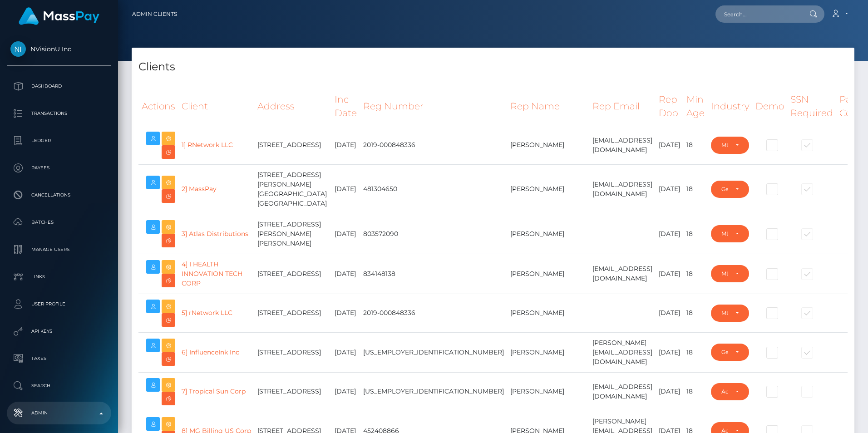
select select "223"
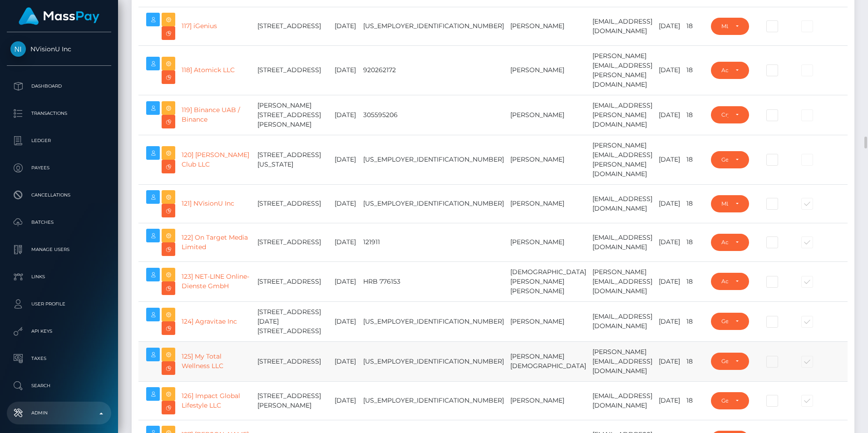
scroll to position [4903, 0]
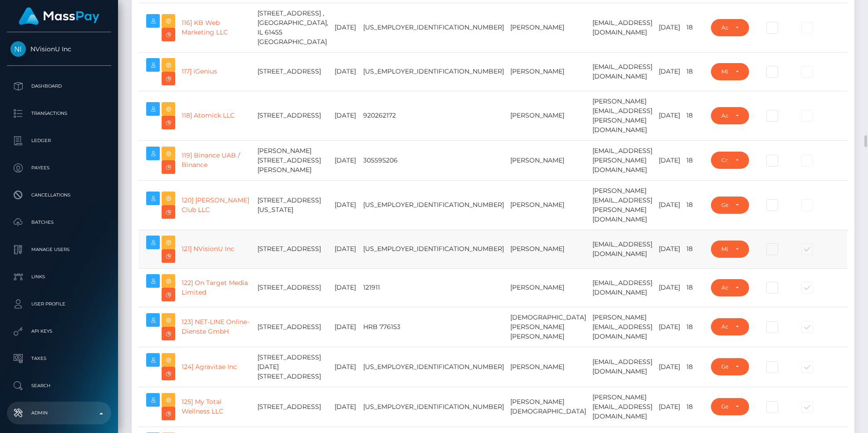
click at [589, 268] on td "mjones@nvisionu.com" at bounding box center [622, 249] width 66 height 39
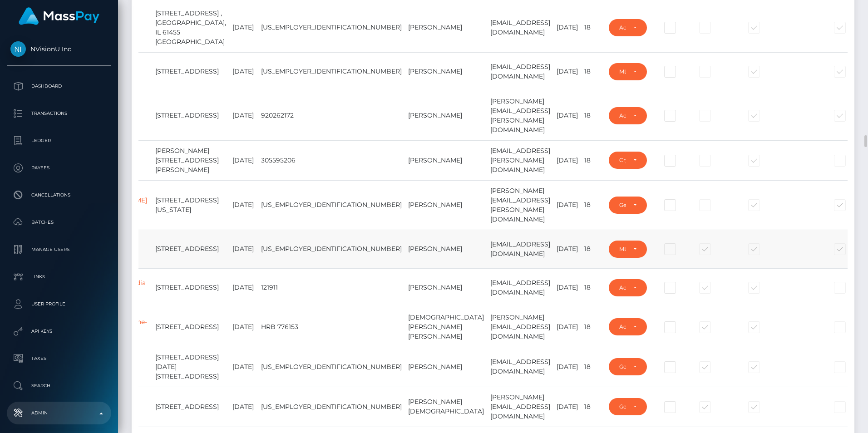
scroll to position [0, 109]
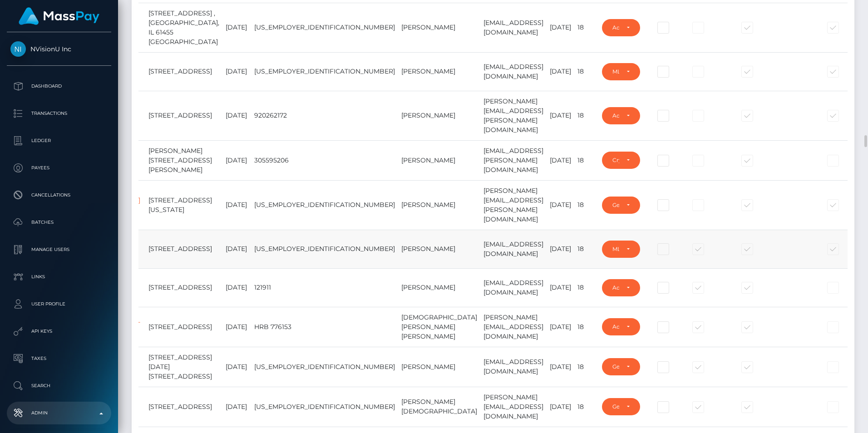
click at [706, 251] on span at bounding box center [706, 251] width 0 height 0
click at [697, 259] on input "checkbox" at bounding box center [700, 256] width 6 height 6
checkbox input "false"
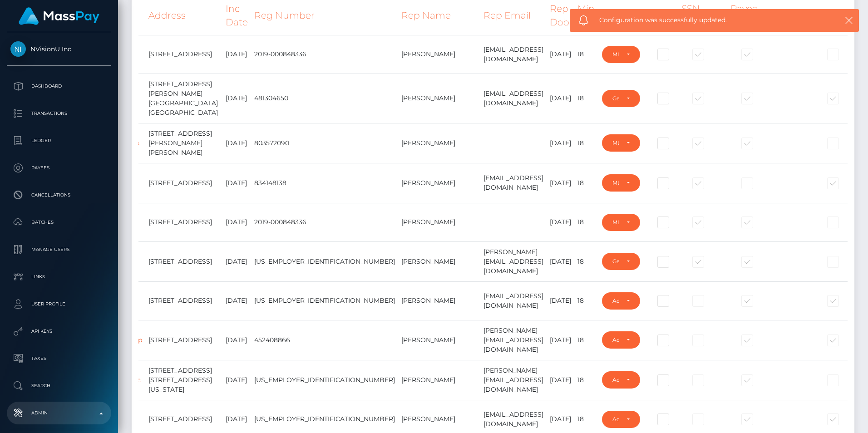
scroll to position [0, 0]
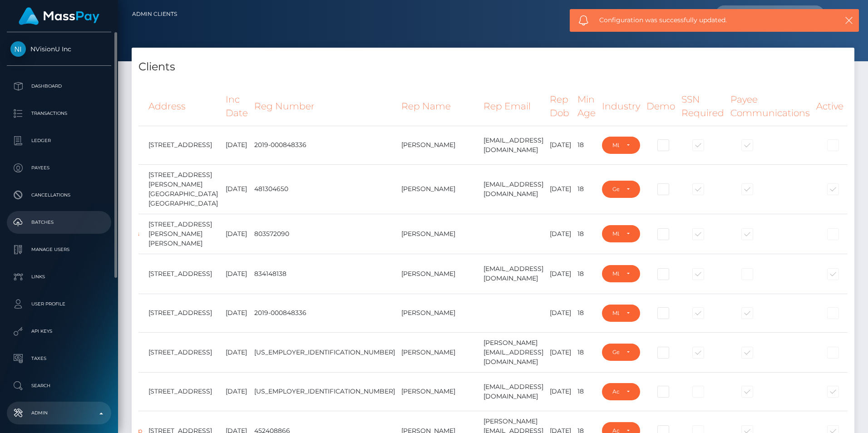
click at [42, 229] on p "Batches" at bounding box center [58, 223] width 97 height 14
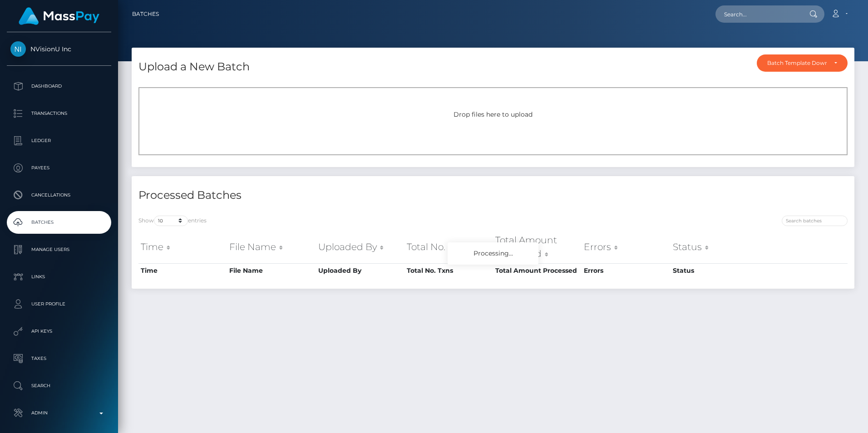
click at [470, 123] on div "Drop files here to upload" at bounding box center [492, 121] width 709 height 68
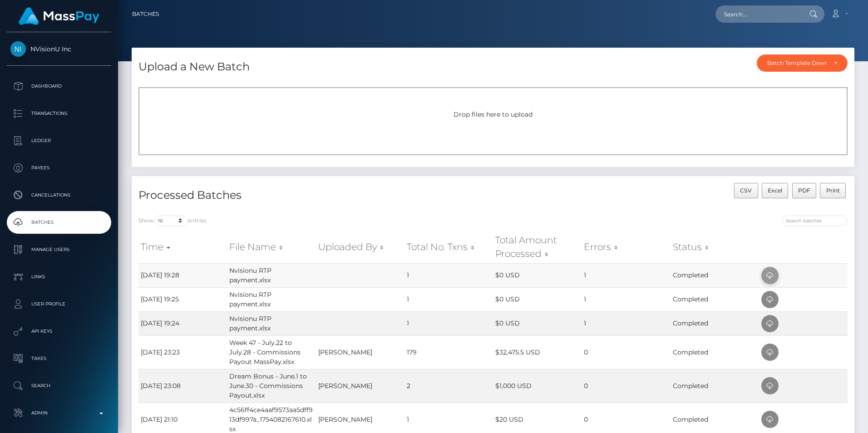
click at [772, 272] on icon at bounding box center [770, 275] width 11 height 11
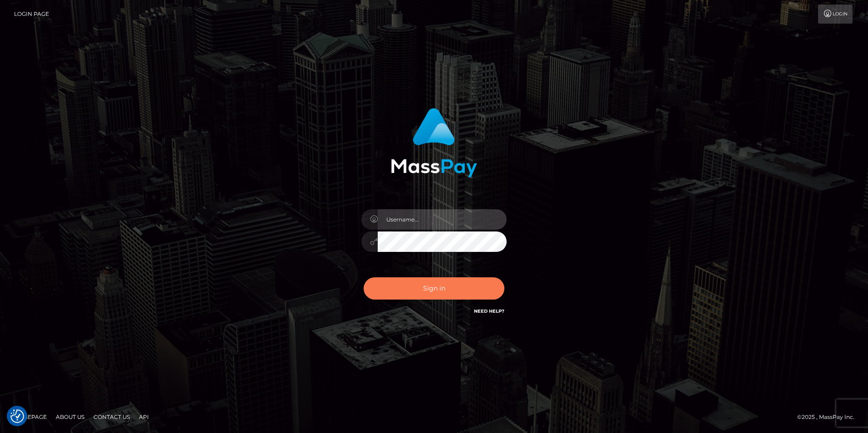
type input "tinan"
click at [463, 291] on button "Sign in" at bounding box center [434, 288] width 141 height 22
type input "tinan"
click at [463, 291] on button "Sign in" at bounding box center [434, 288] width 141 height 22
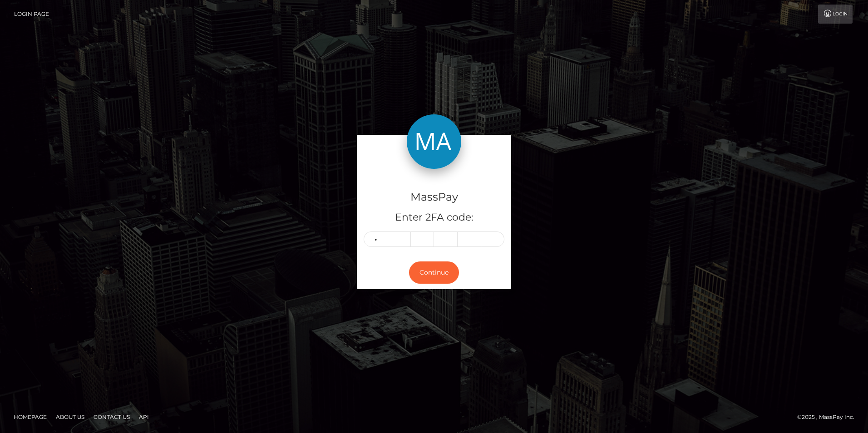
type input "4"
type input "2"
type input "6"
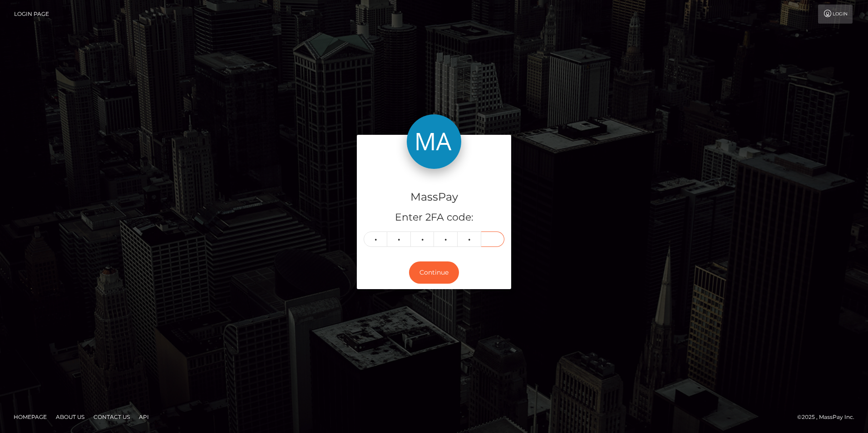
type input "9"
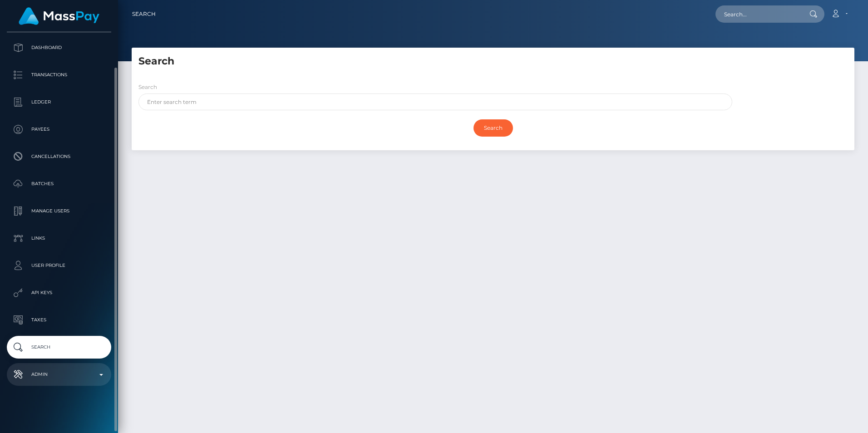
click at [73, 381] on p "Admin" at bounding box center [58, 375] width 97 height 14
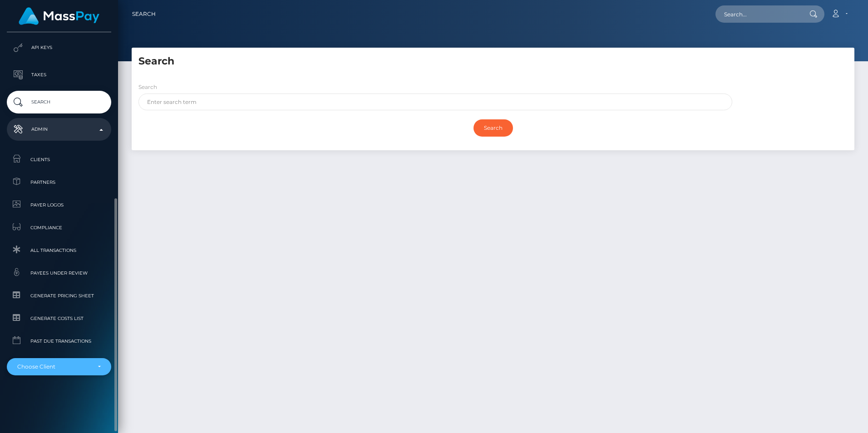
click at [73, 370] on div "Choose Client" at bounding box center [53, 366] width 73 height 7
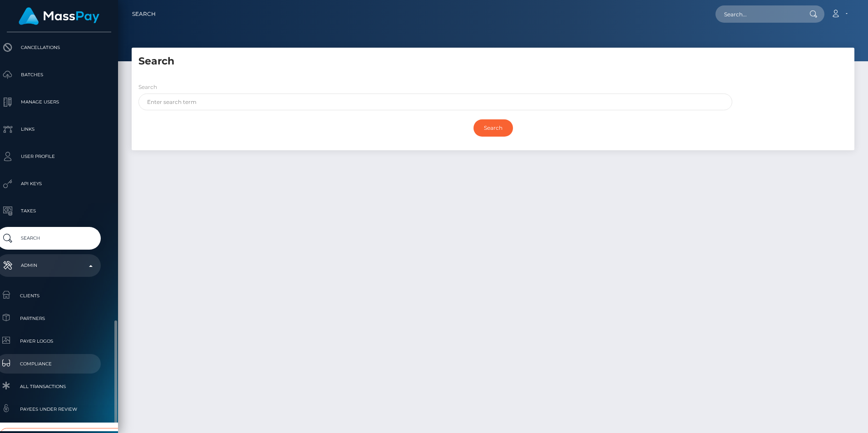
scroll to position [273, 10]
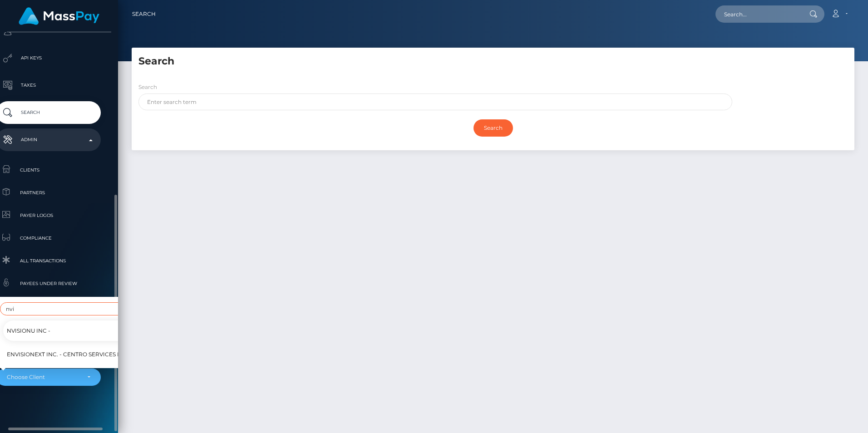
type input "nvi"
click at [59, 327] on link "NVisionU Inc -" at bounding box center [74, 331] width 143 height 20
select select "121"
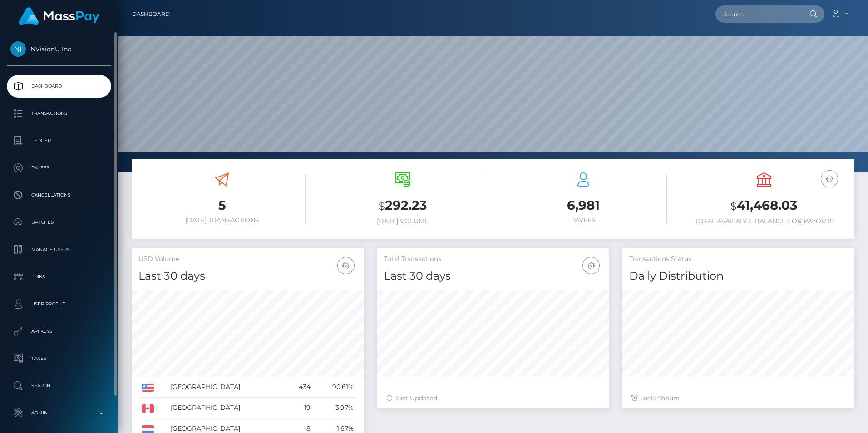
scroll to position [161, 232]
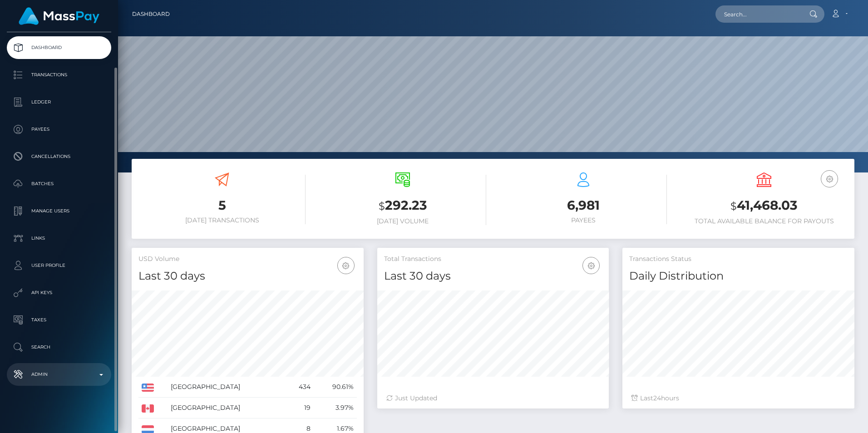
click at [59, 375] on p "Admin" at bounding box center [58, 375] width 97 height 14
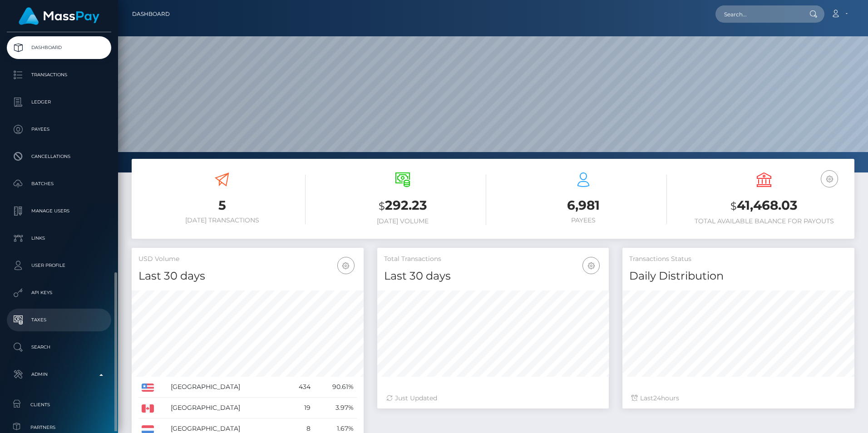
scroll to position [175, 0]
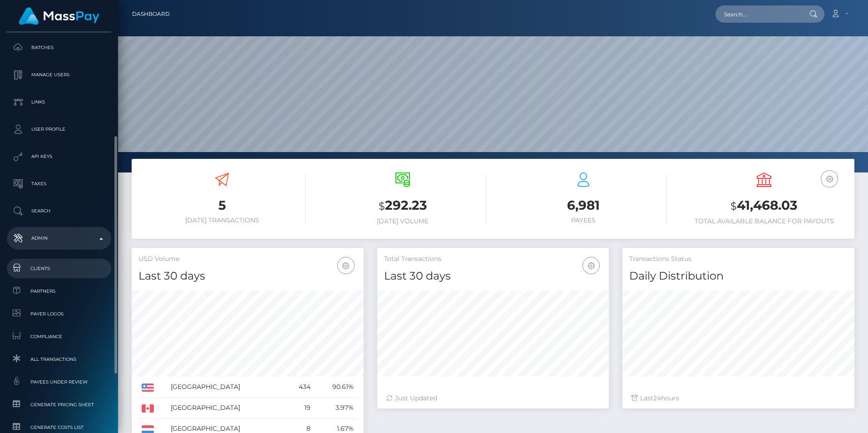
click at [59, 265] on span "Clients" at bounding box center [58, 268] width 97 height 10
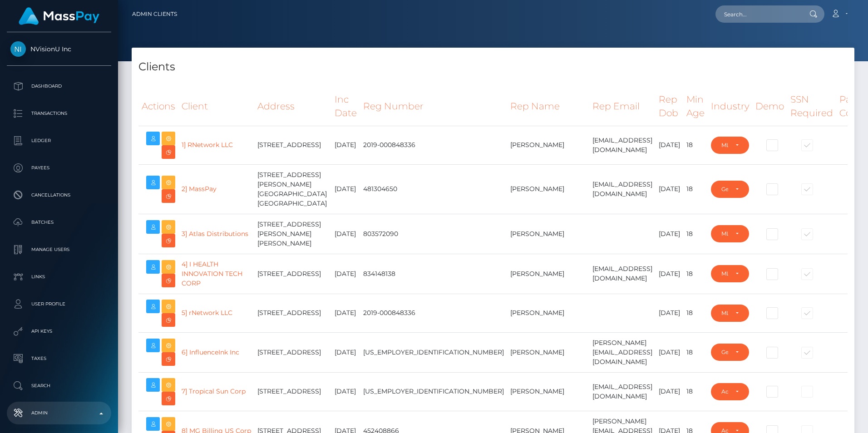
select select "223"
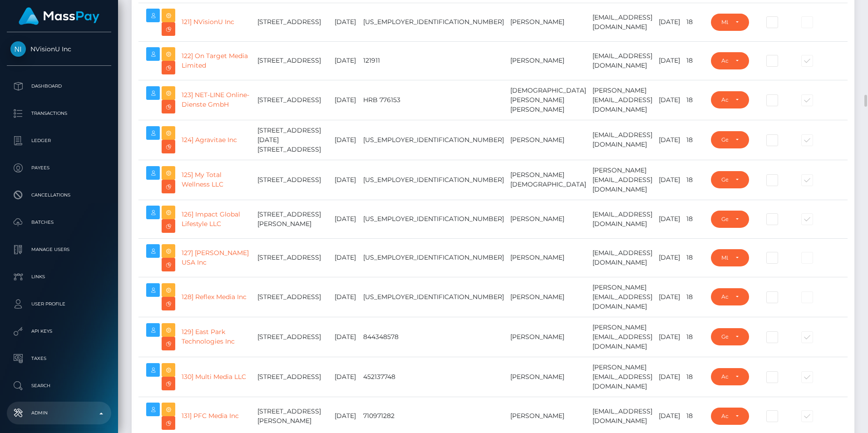
scroll to position [5085, 0]
